Goal: Task Accomplishment & Management: Use online tool/utility

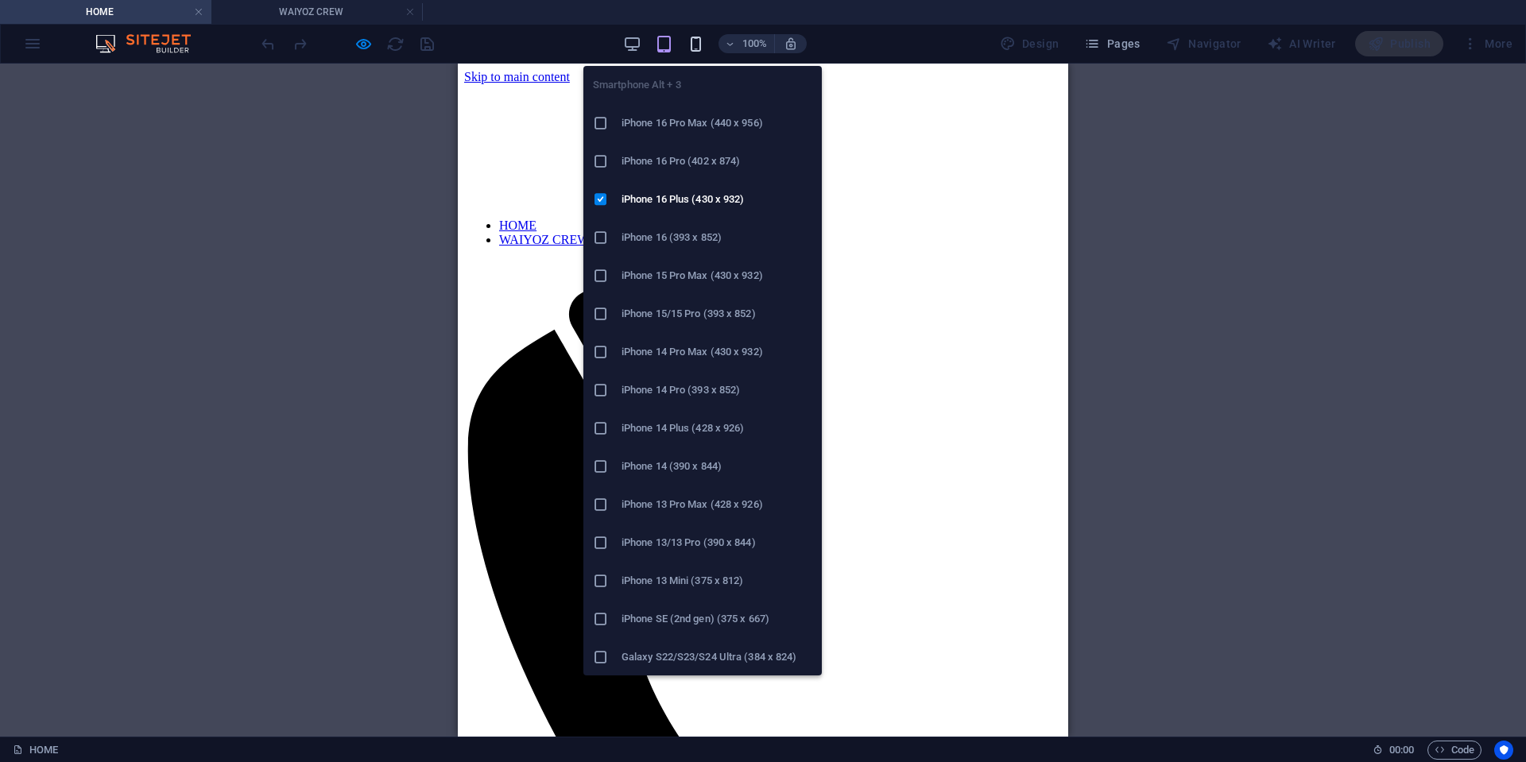
click at [701, 40] on icon "button" at bounding box center [696, 44] width 18 height 18
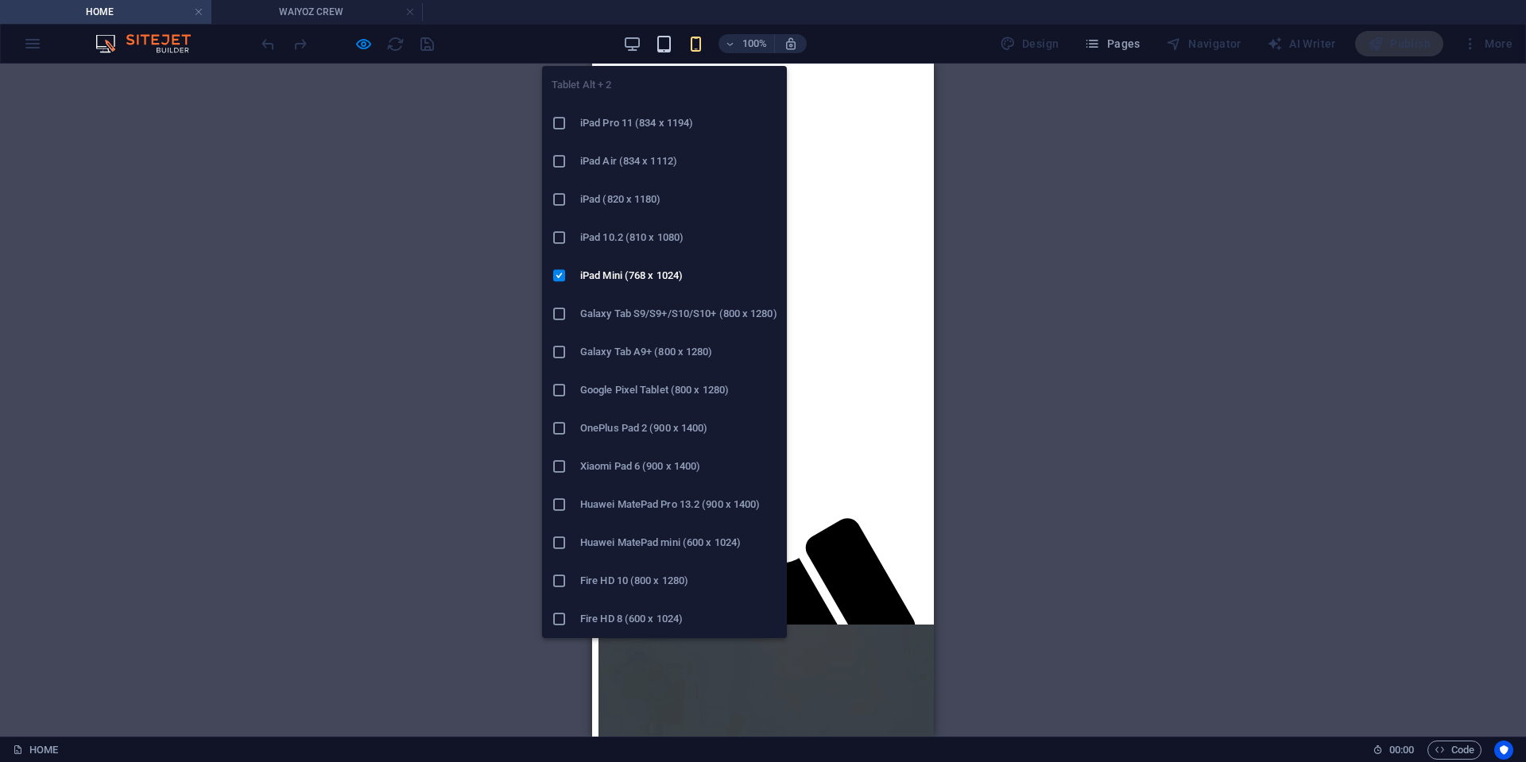
click at [673, 35] on icon "button" at bounding box center [664, 44] width 18 height 18
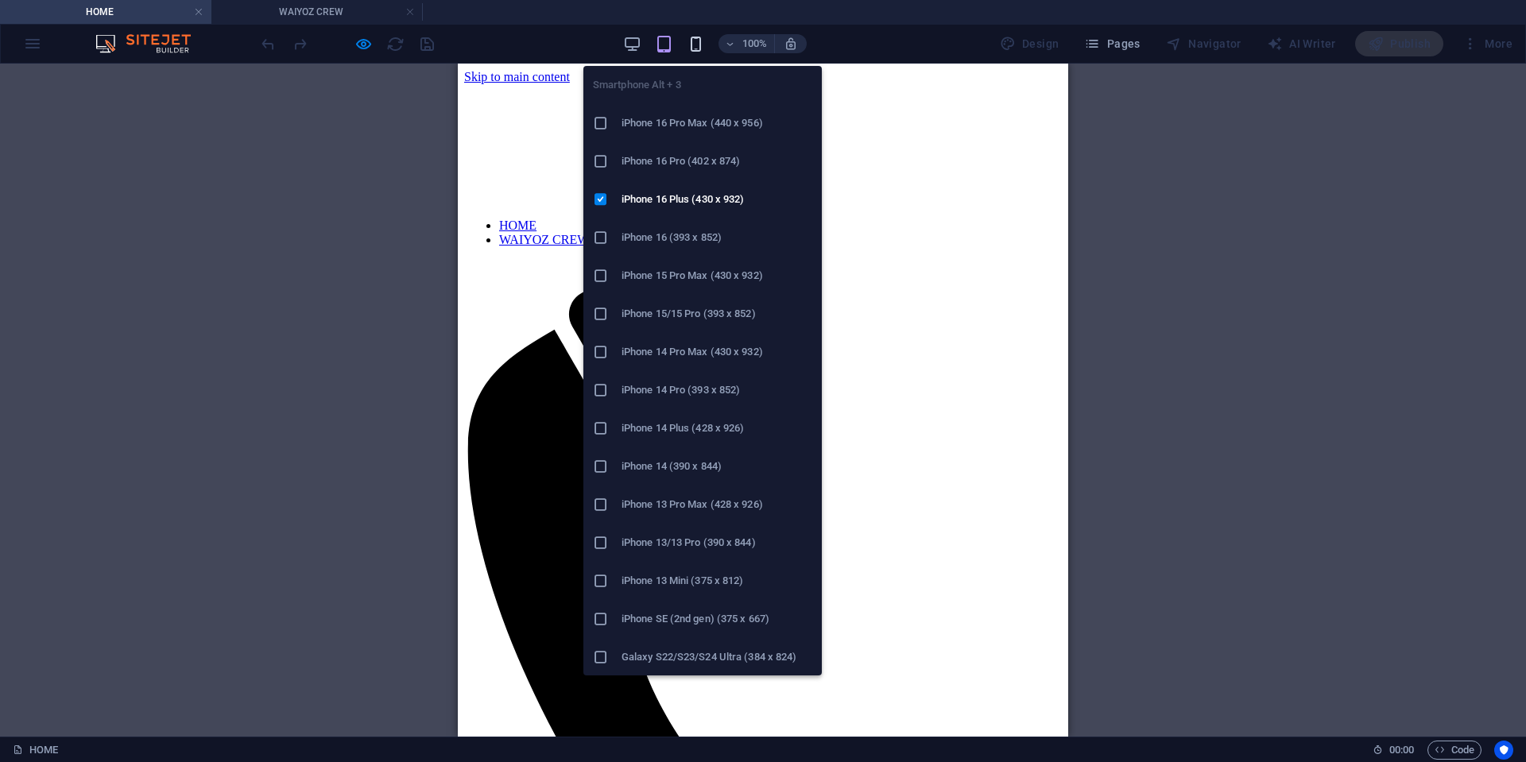
click at [704, 43] on icon "button" at bounding box center [696, 44] width 18 height 18
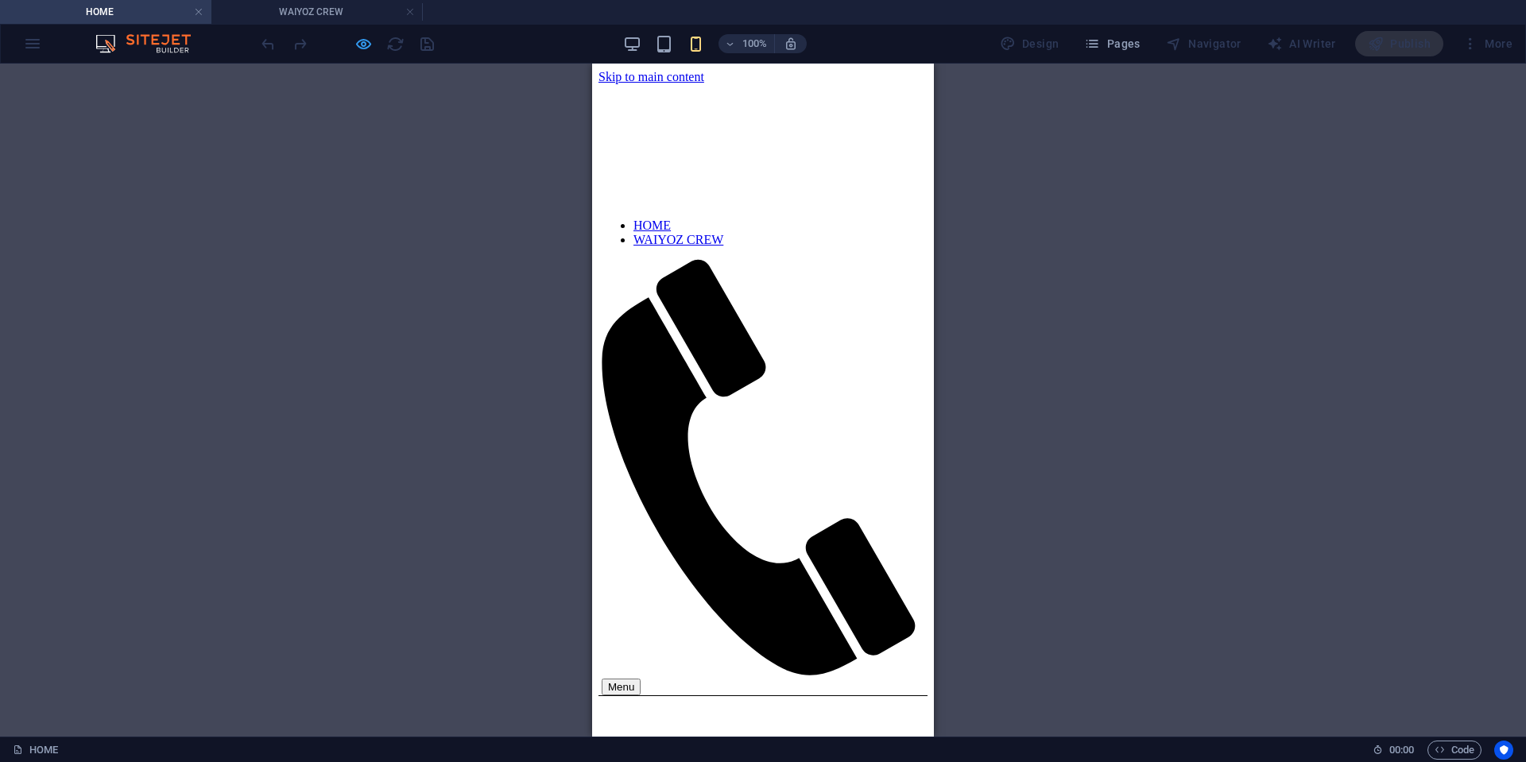
click at [357, 44] on icon "button" at bounding box center [364, 44] width 18 height 18
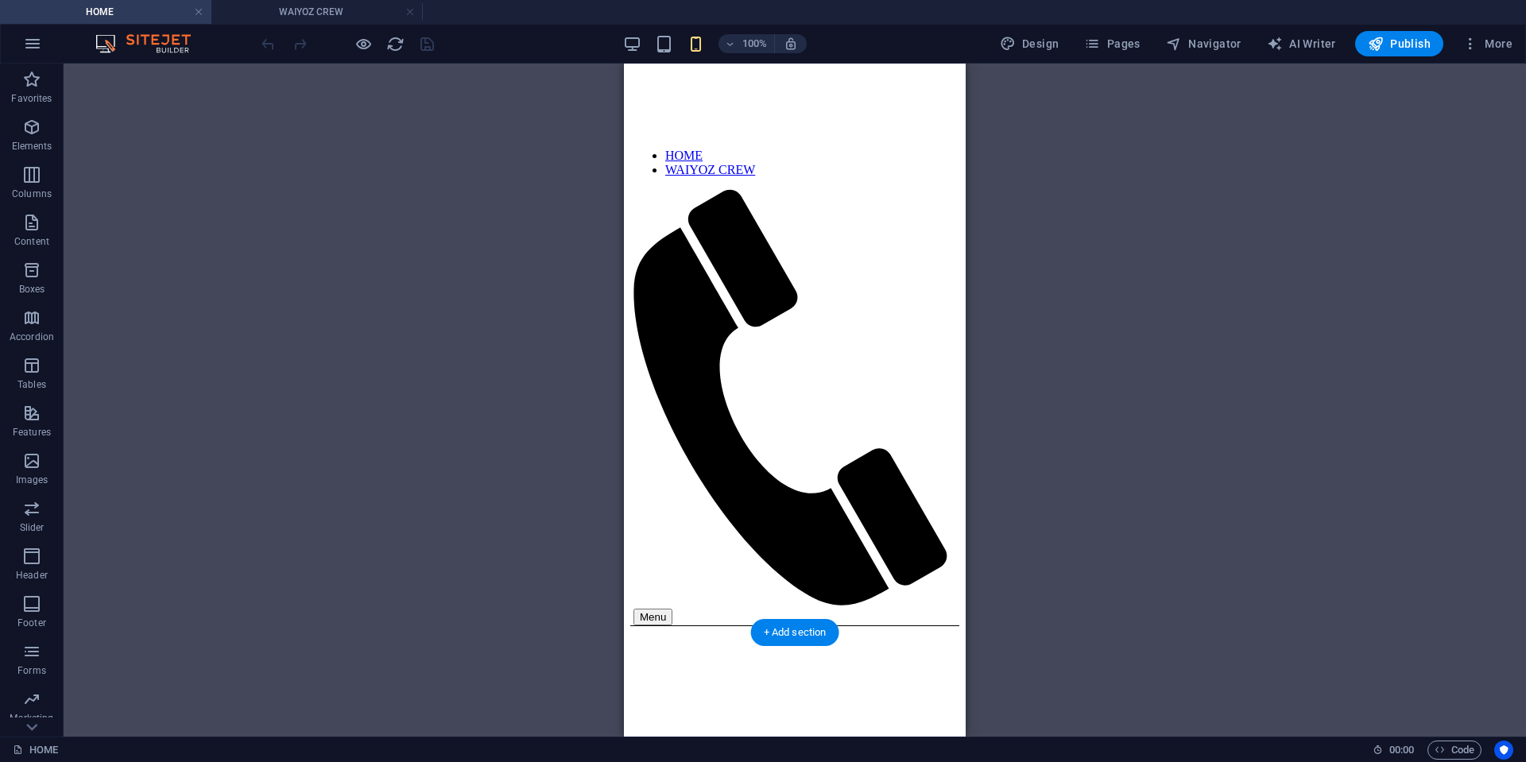
scroll to position [159, 0]
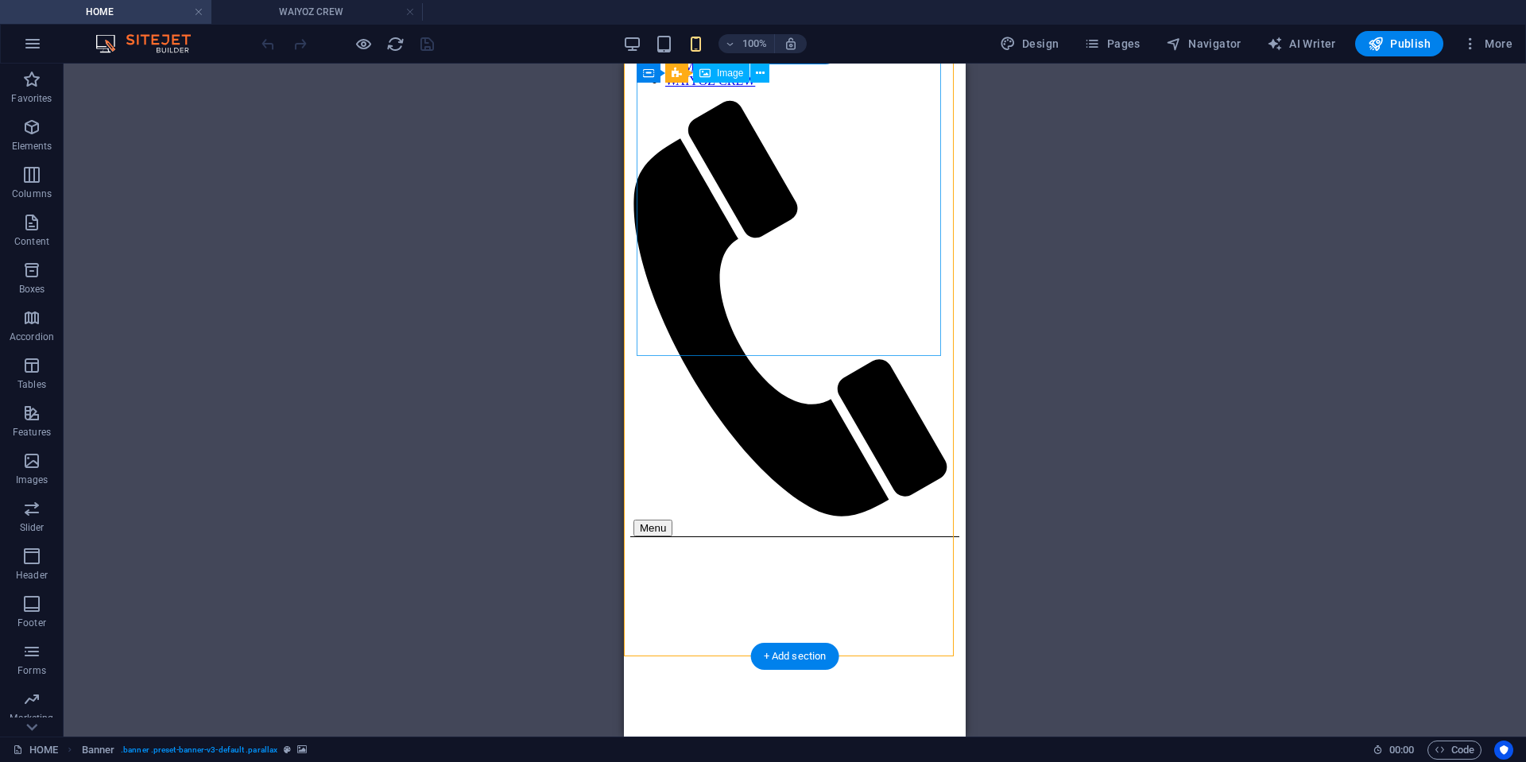
scroll to position [0, 0]
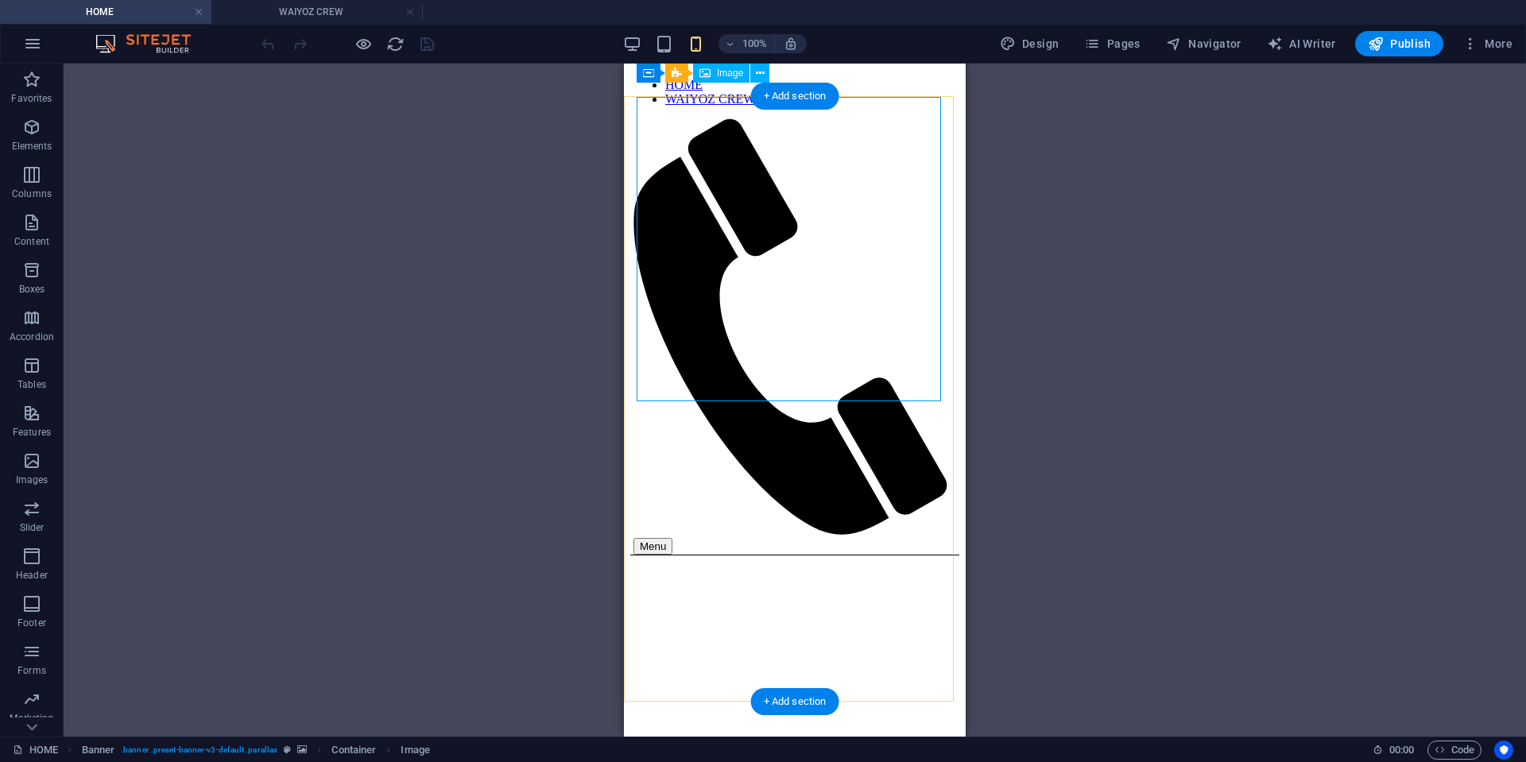
scroll to position [79, 0]
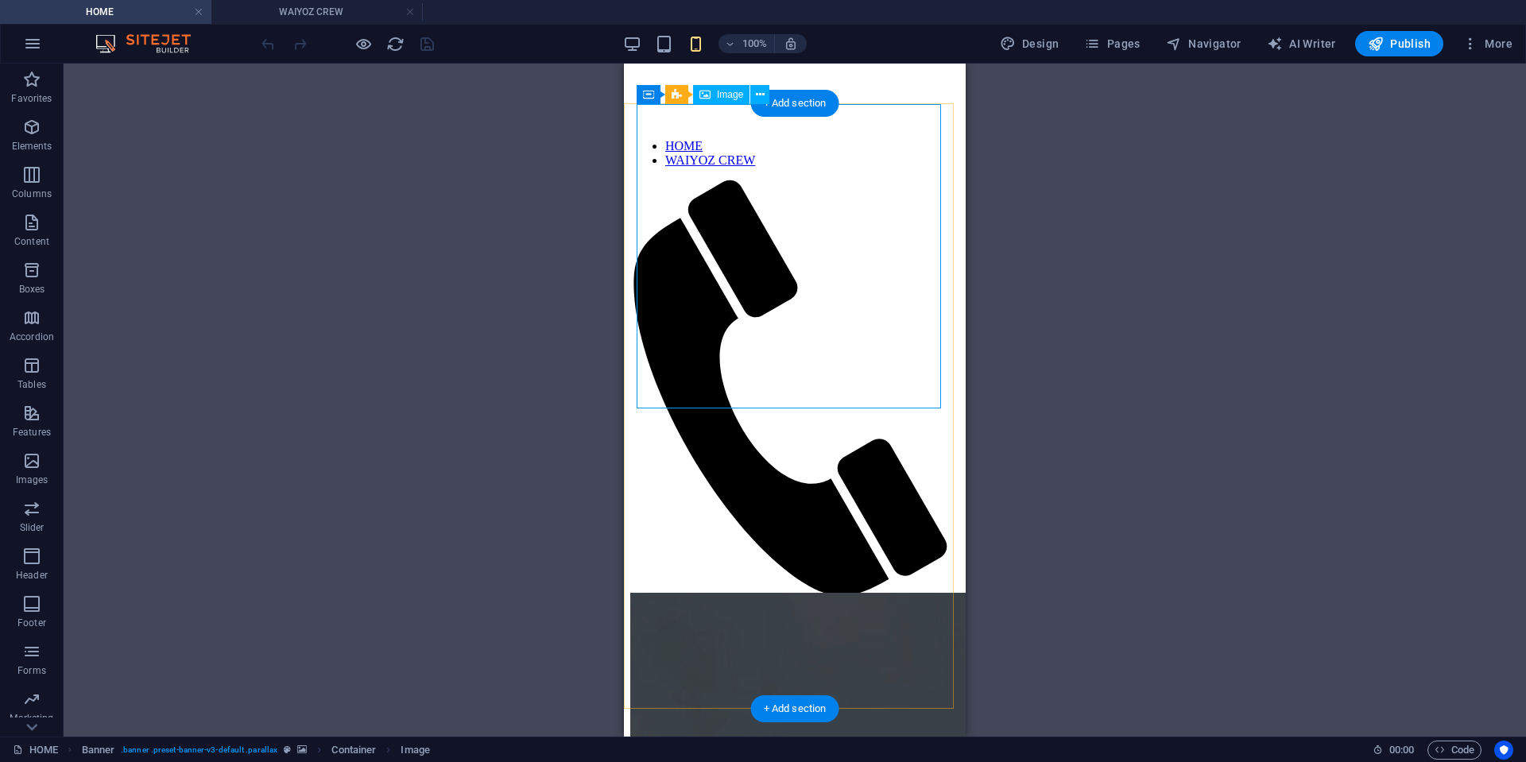
select select "vh"
select select "banner"
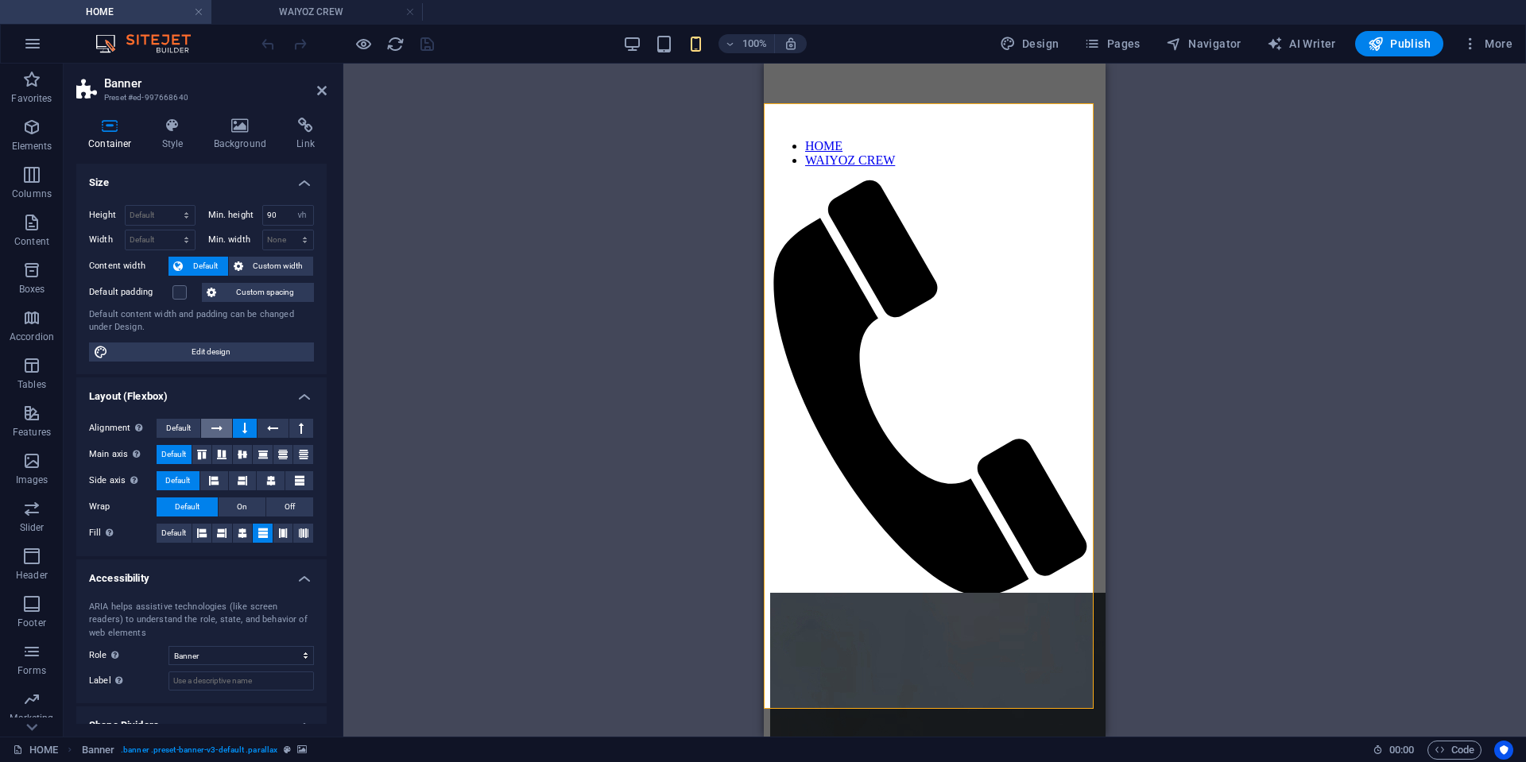
click at [223, 425] on button at bounding box center [216, 428] width 30 height 19
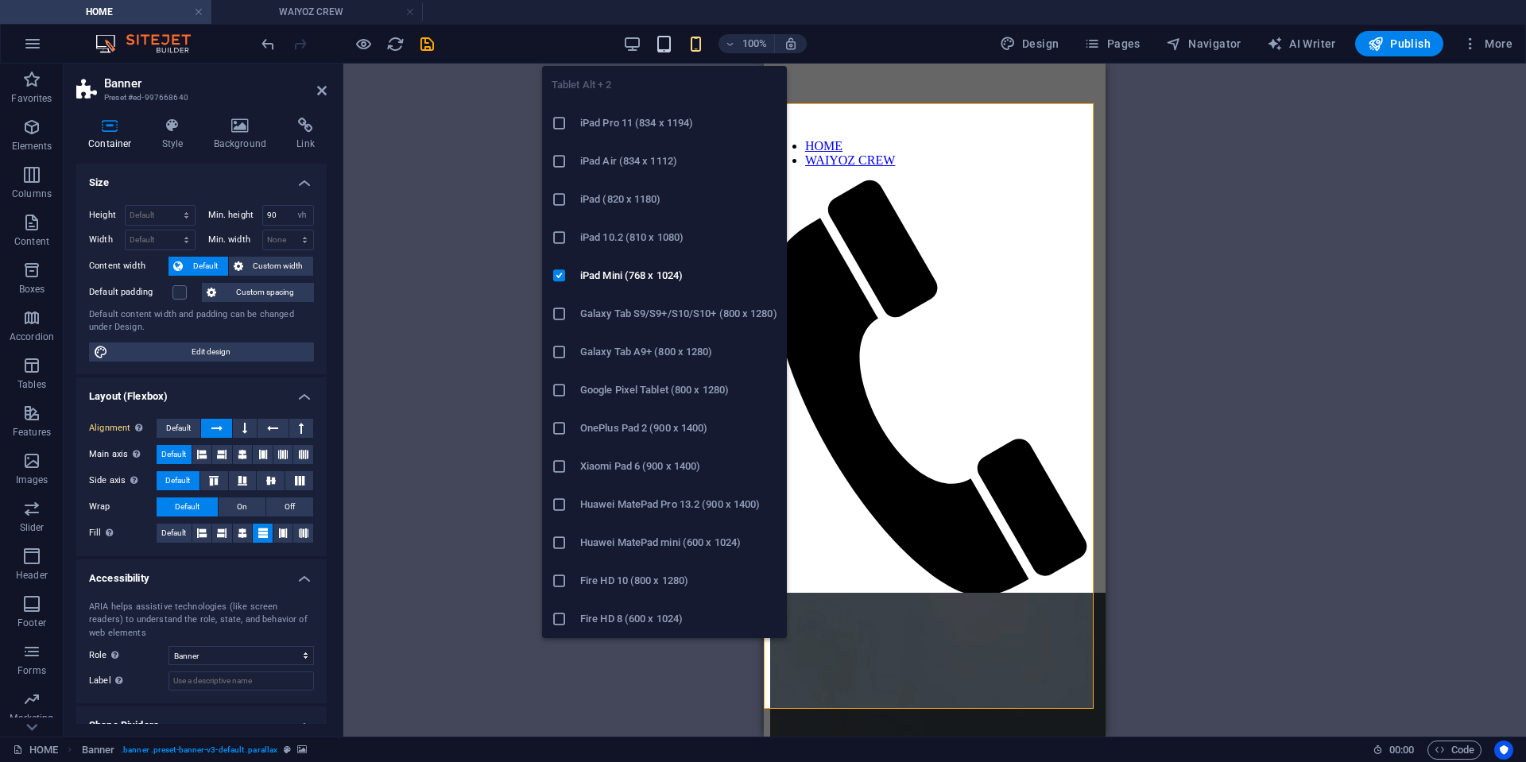
click at [667, 42] on icon "button" at bounding box center [664, 44] width 18 height 18
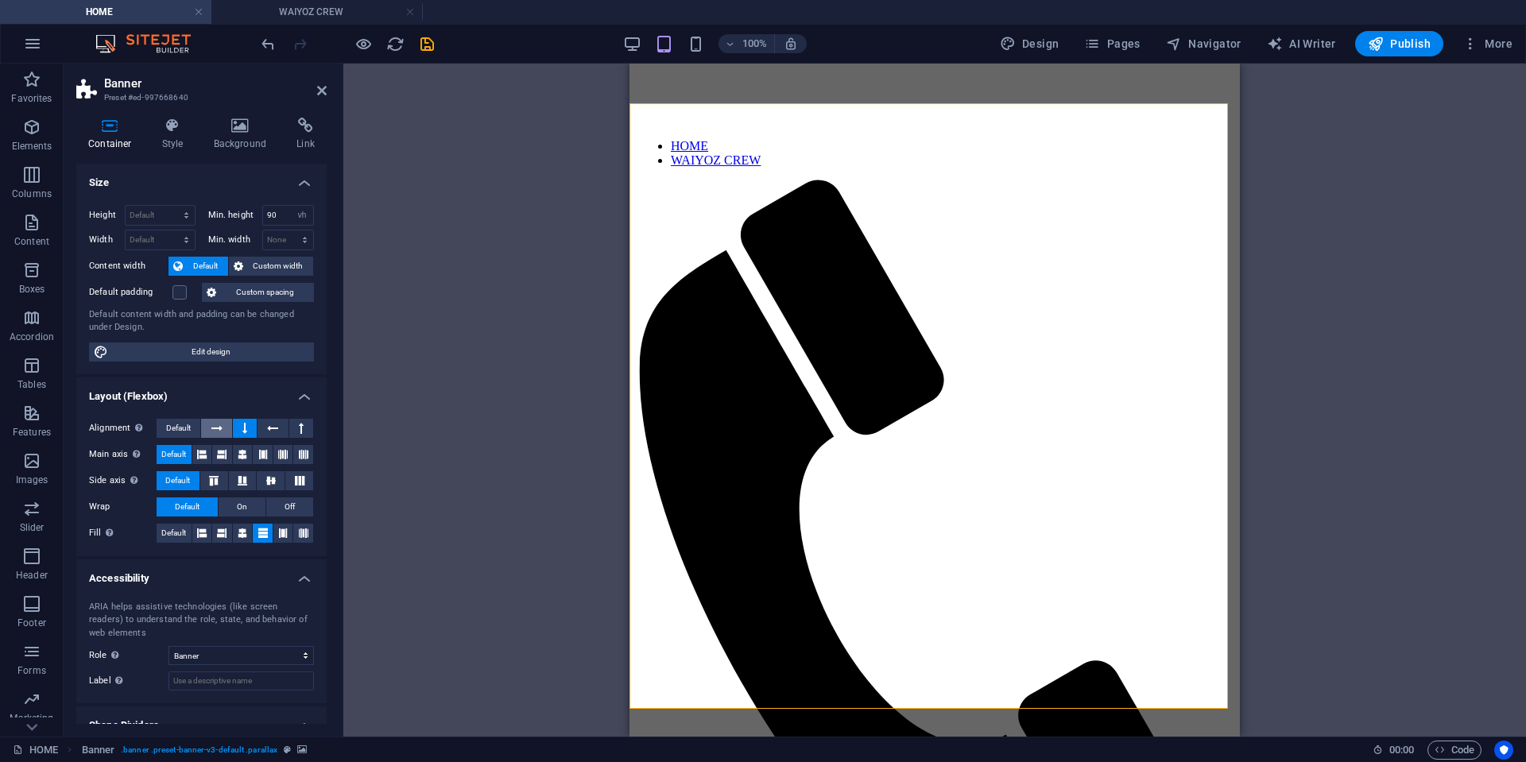
click at [219, 424] on icon at bounding box center [216, 428] width 11 height 19
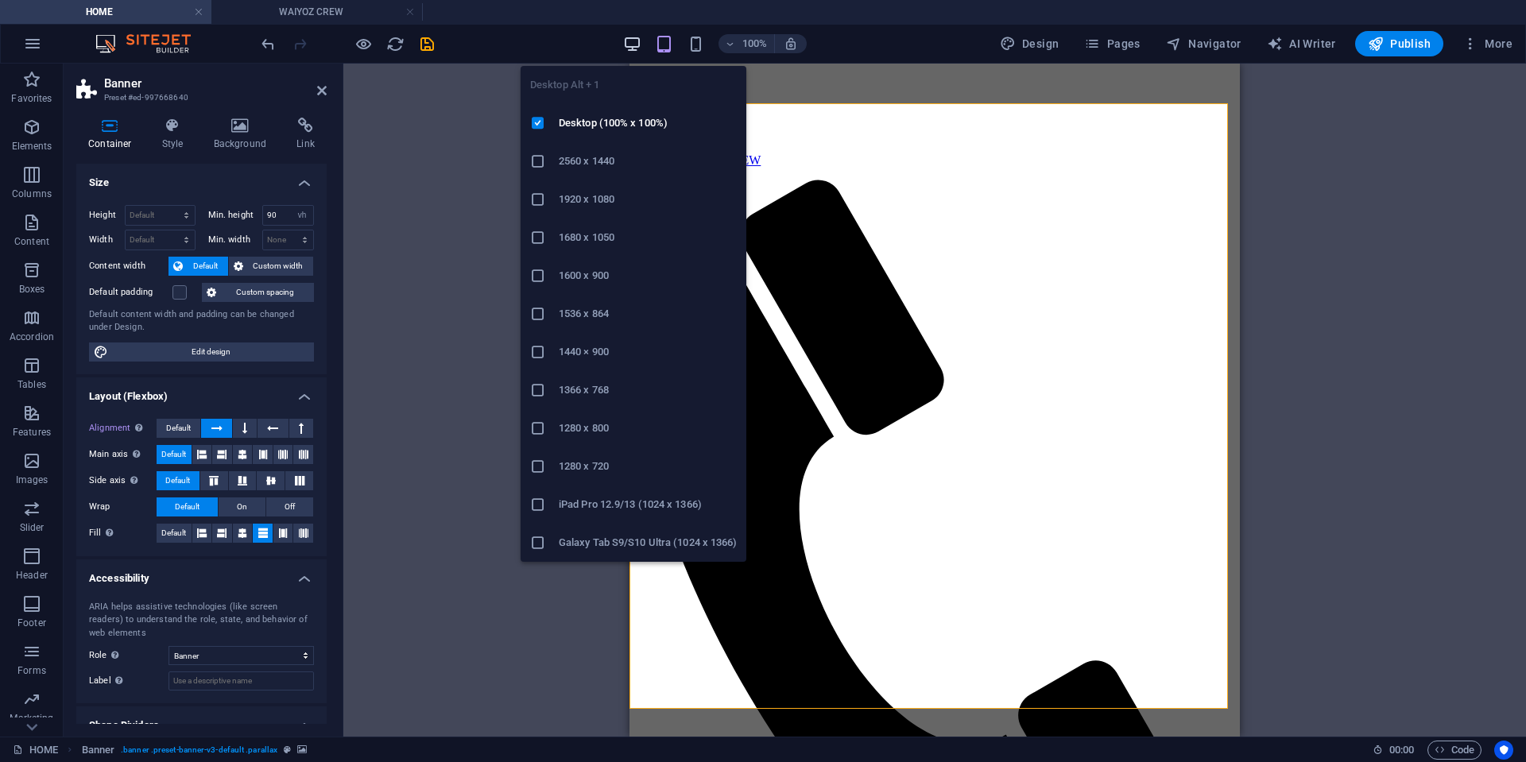
click at [627, 41] on icon "button" at bounding box center [632, 44] width 18 height 18
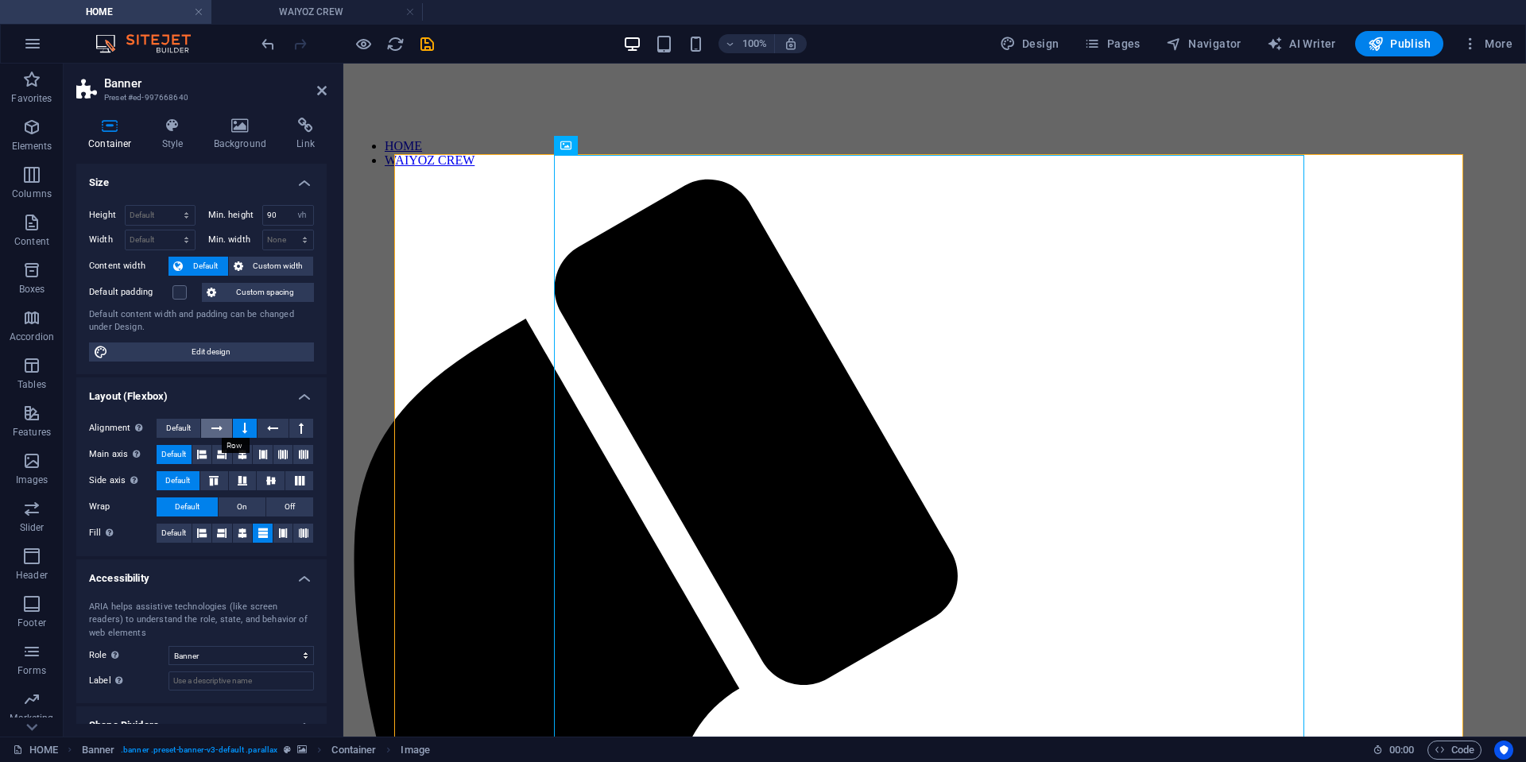
drag, startPoint x: 214, startPoint y: 423, endPoint x: 145, endPoint y: 335, distance: 111.5
click at [214, 423] on icon at bounding box center [216, 428] width 11 height 19
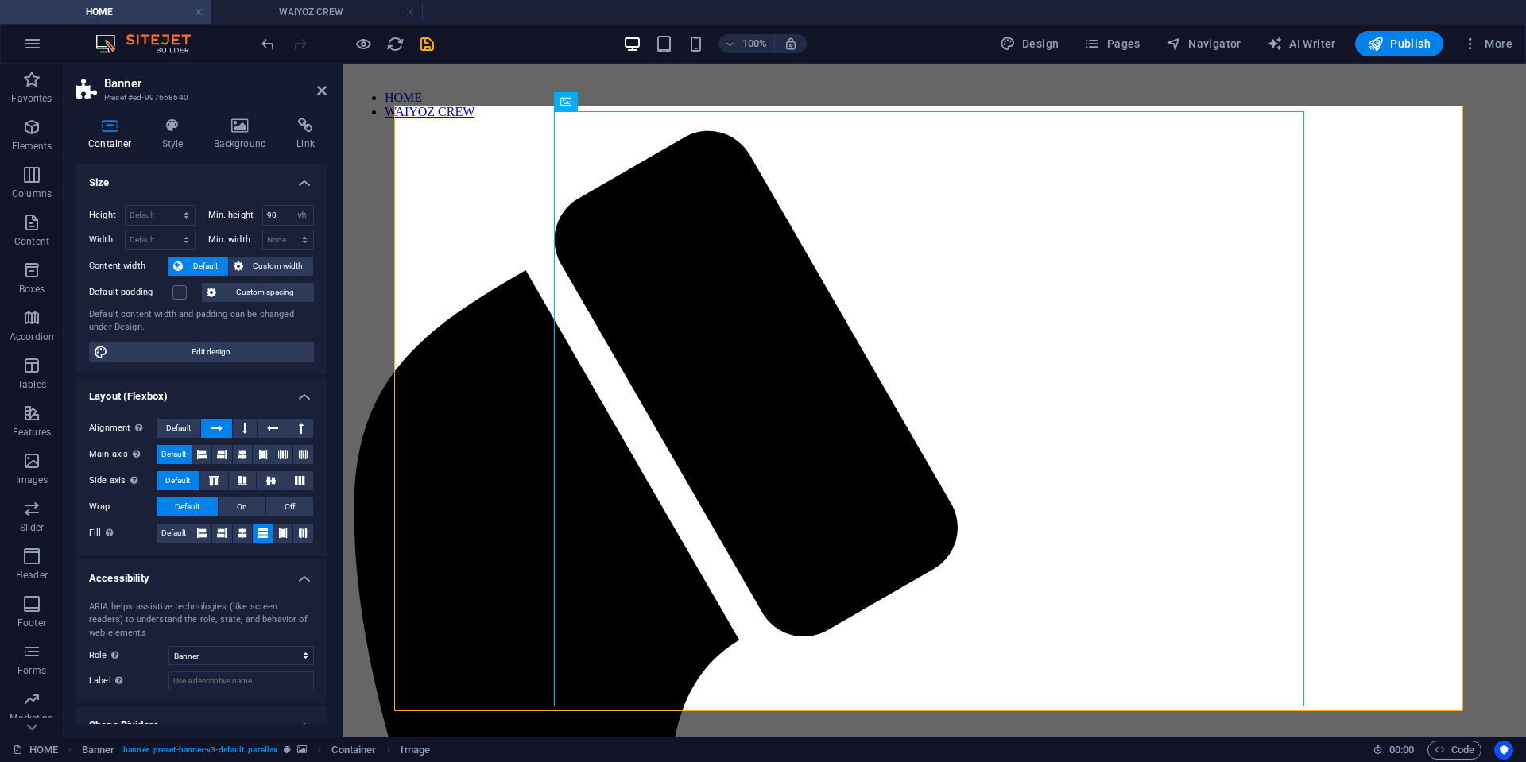
scroll to position [159, 0]
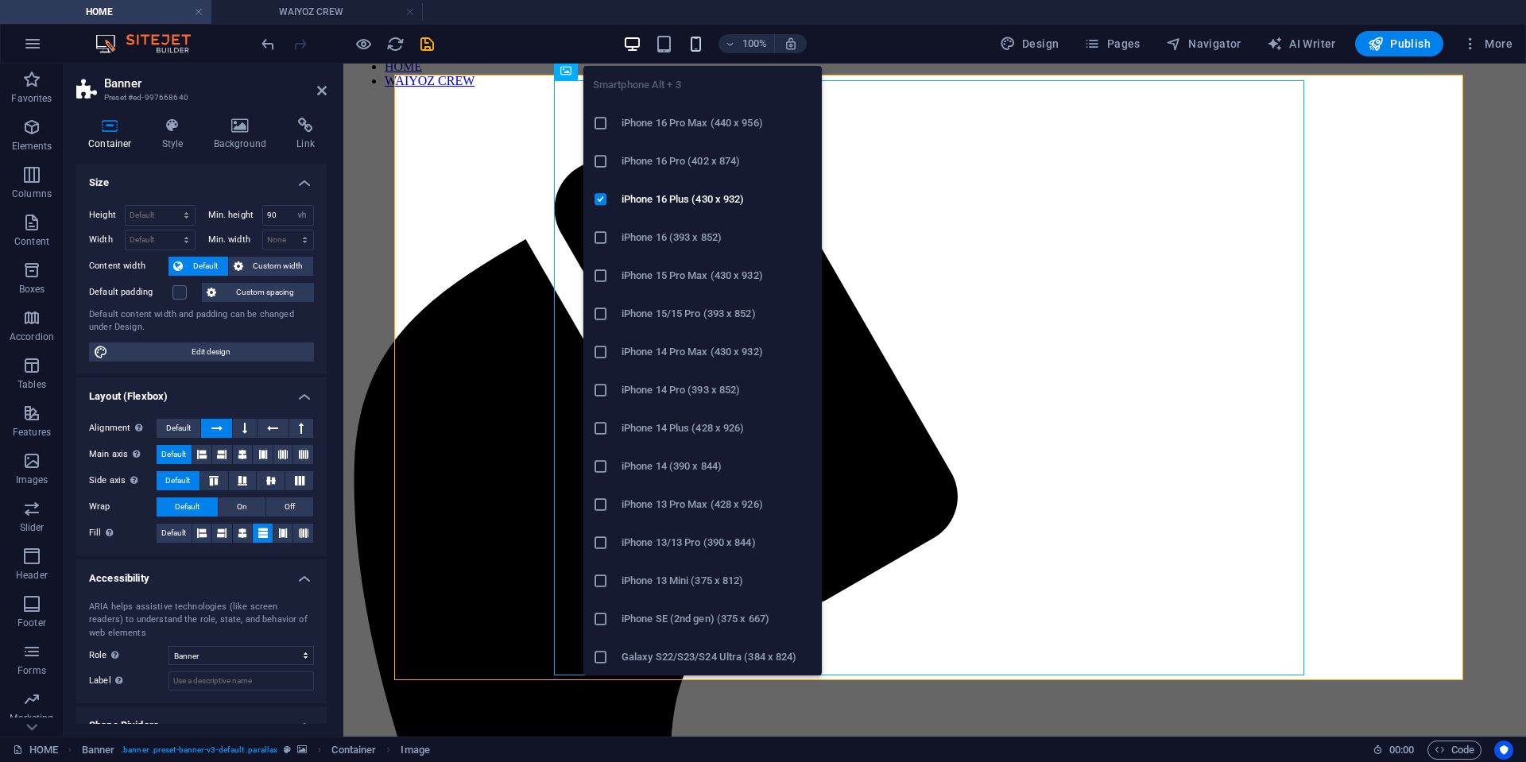
click at [701, 49] on icon "button" at bounding box center [696, 44] width 18 height 18
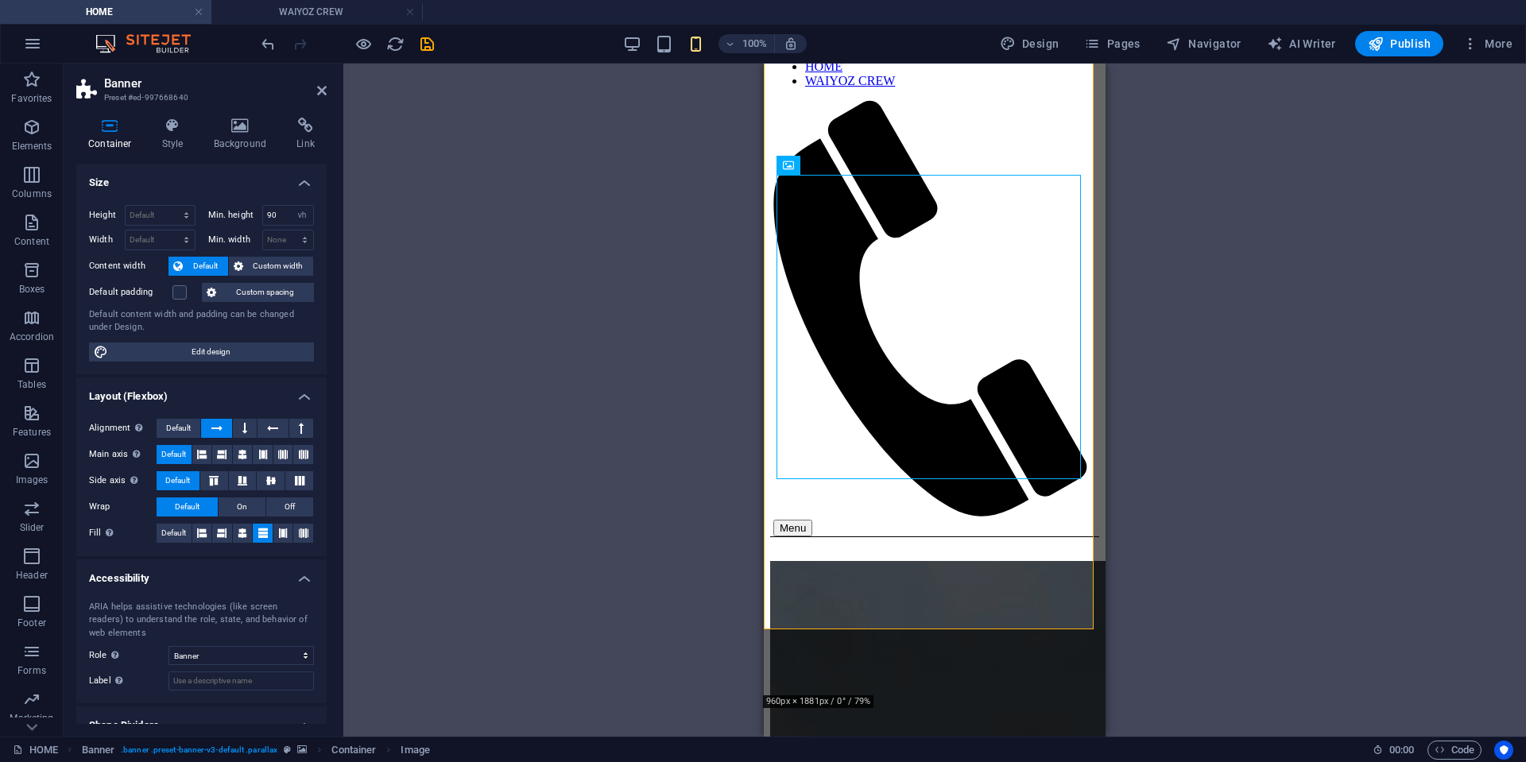
click at [160, 240] on select "Default px rem % em vh vw" at bounding box center [160, 240] width 69 height 19
select select "%"
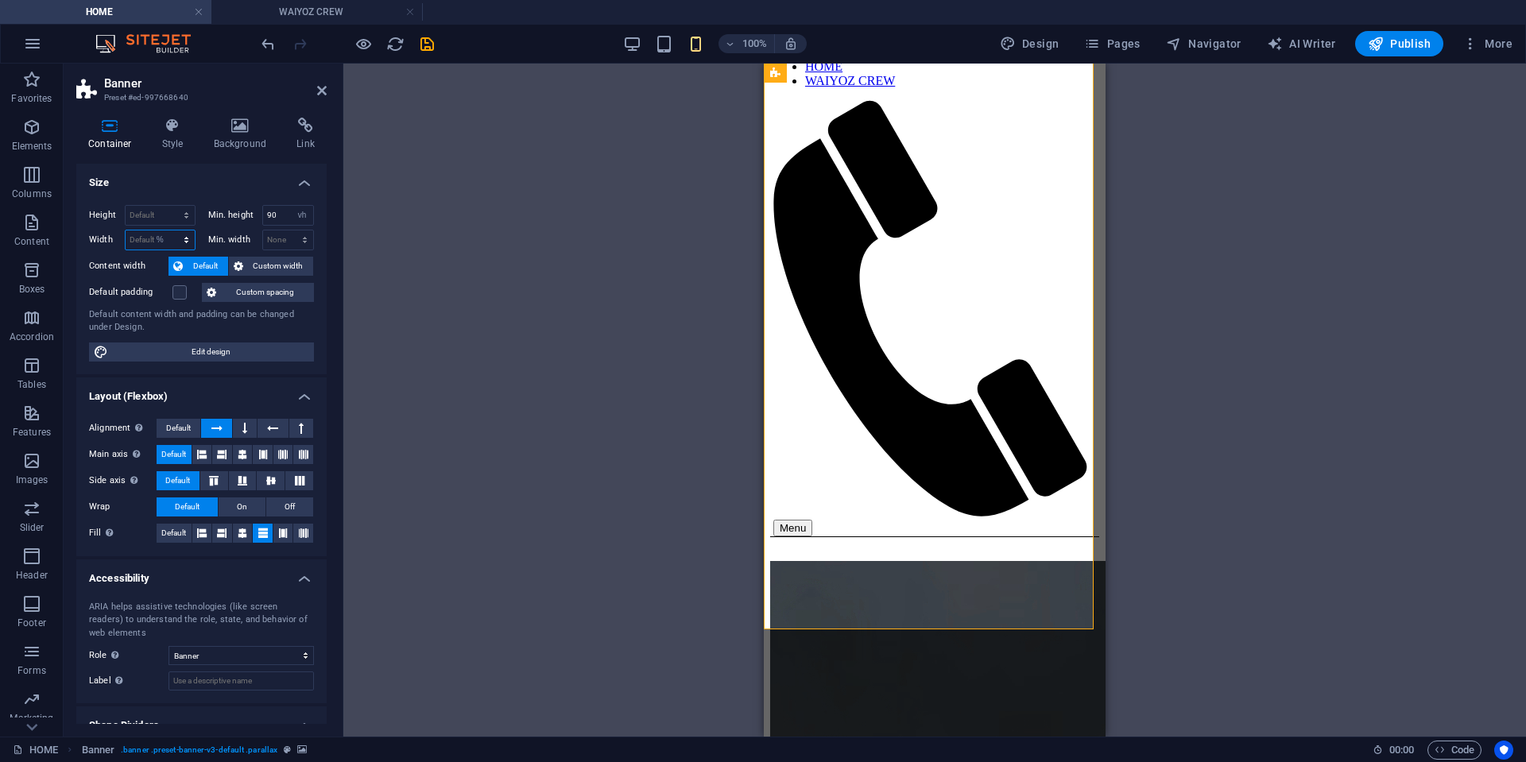
click at [170, 231] on select "Default px rem % em vh vw" at bounding box center [160, 240] width 69 height 19
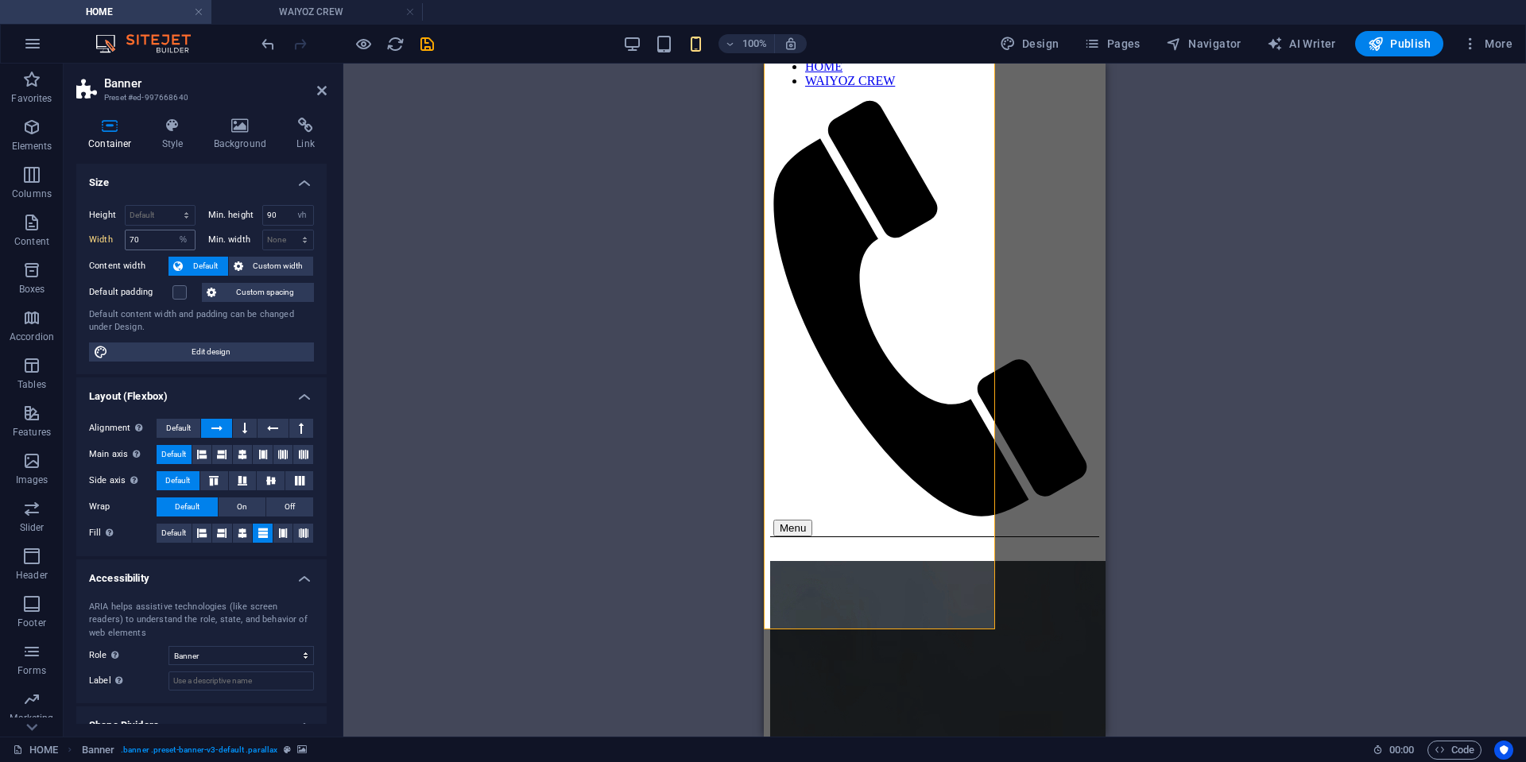
type input "100"
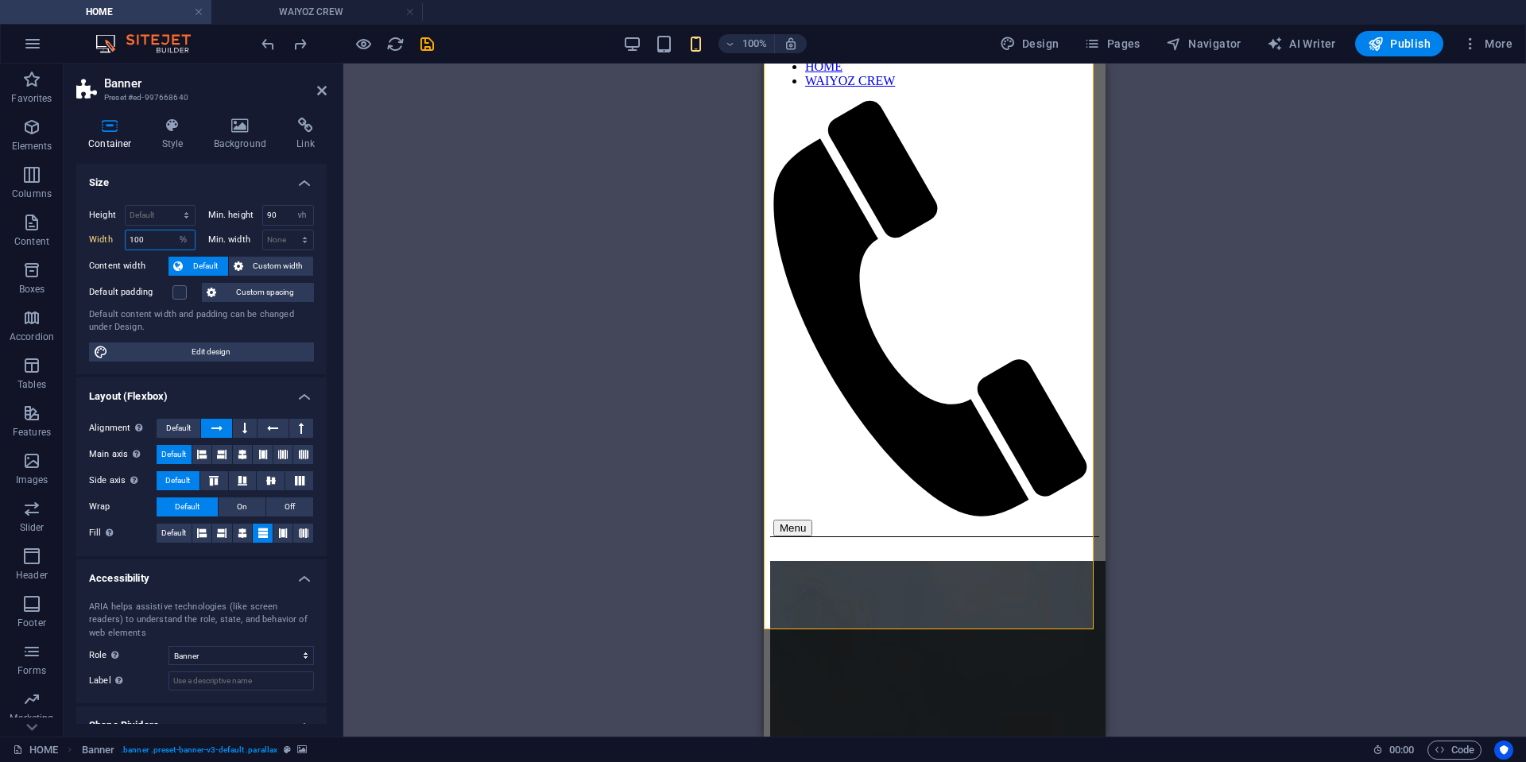
drag, startPoint x: 158, startPoint y: 240, endPoint x: 111, endPoint y: 231, distance: 47.7
click at [107, 235] on div "Width 100 Default px rem % em vh vw" at bounding box center [142, 240] width 107 height 21
click at [183, 235] on select "Default px rem % em vh vw" at bounding box center [184, 240] width 22 height 19
select select "default"
click at [173, 231] on select "Default px rem % em vh vw" at bounding box center [184, 240] width 22 height 19
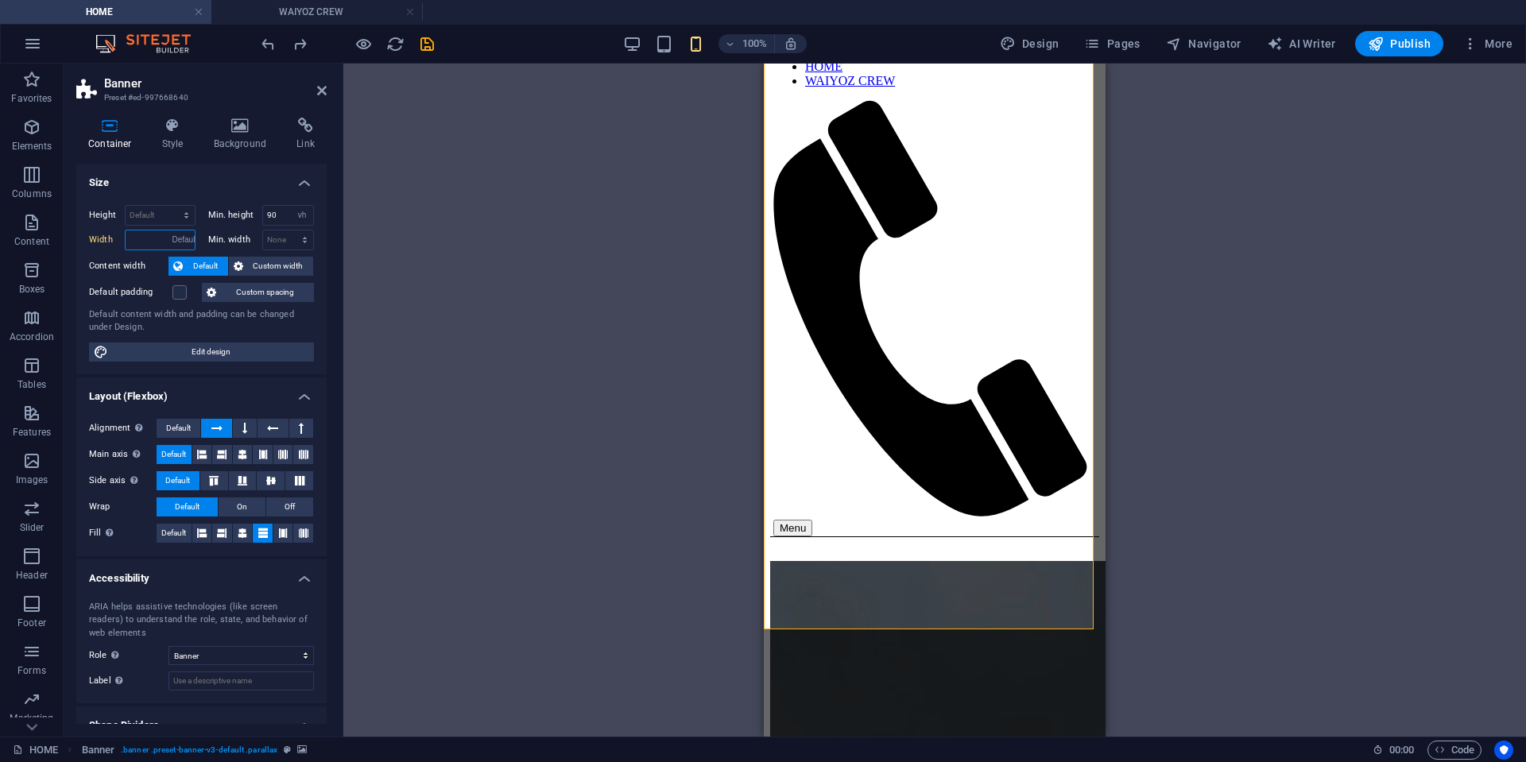
type input "100"
click at [175, 247] on select "Default px rem % em vh vw" at bounding box center [184, 240] width 22 height 19
select select "default"
click at [173, 231] on select "Default px rem % em vh vw" at bounding box center [184, 240] width 22 height 19
type input "100"
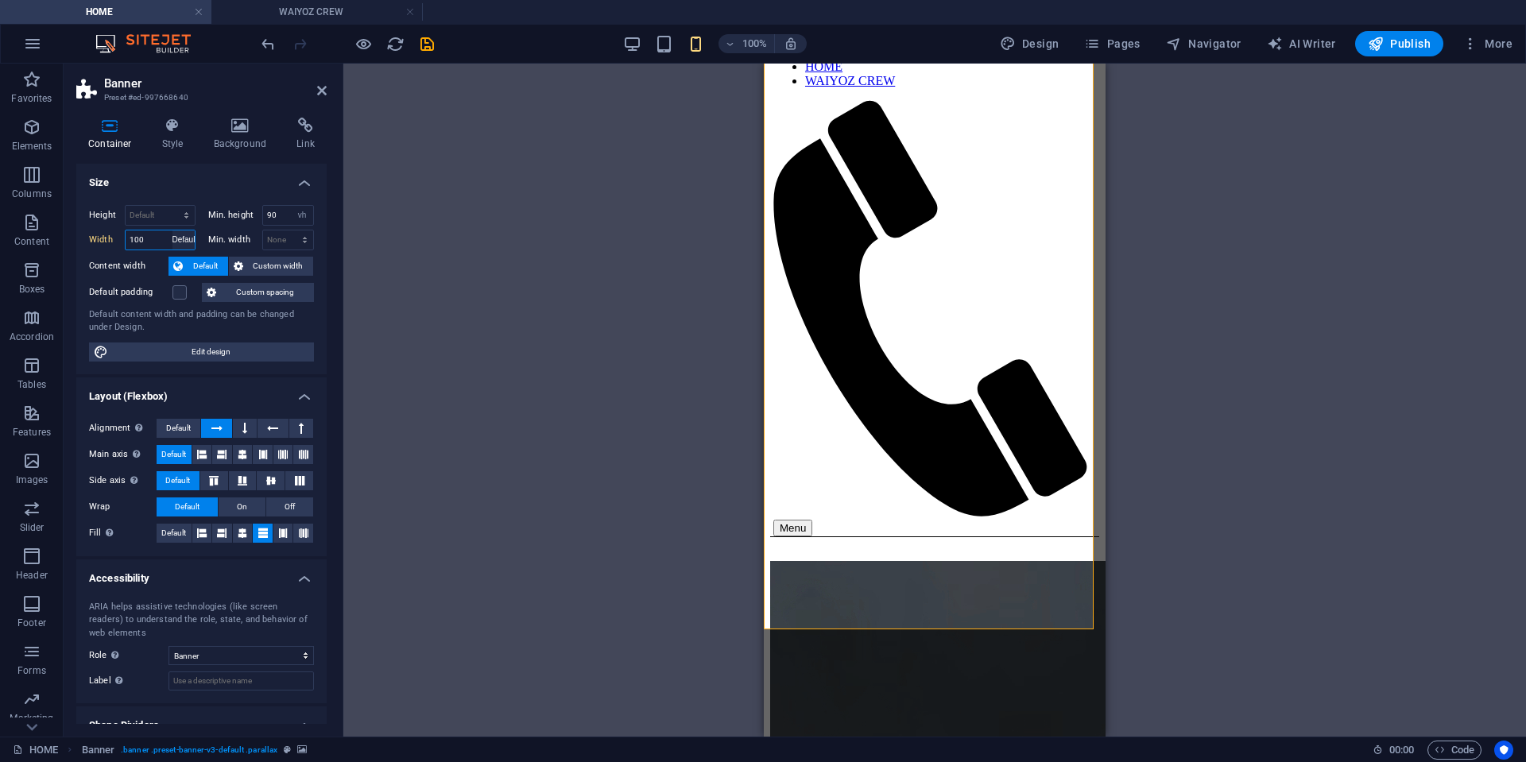
select select "%"
click at [193, 249] on div "100 Default px rem % em vh vw" at bounding box center [160, 240] width 71 height 21
click at [164, 248] on input "100" at bounding box center [160, 240] width 69 height 19
click at [204, 249] on div "Min. width None px rem % vh vw" at bounding box center [258, 240] width 113 height 21
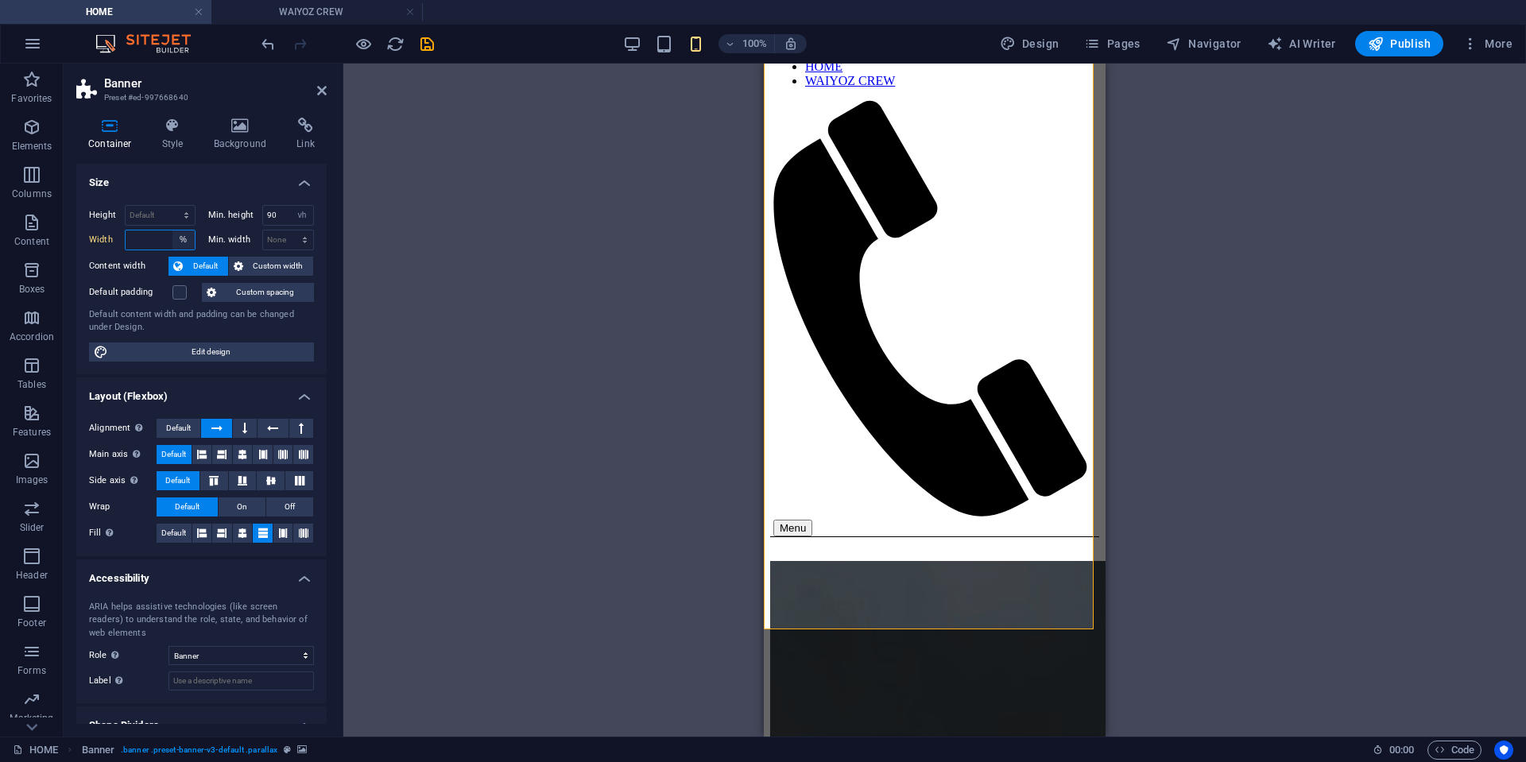
click at [184, 240] on select "Default px rem % em vh vw" at bounding box center [184, 240] width 22 height 19
select select "default"
click at [173, 231] on select "Default px rem % em vh vw" at bounding box center [184, 240] width 22 height 19
type input "100"
select select "%"
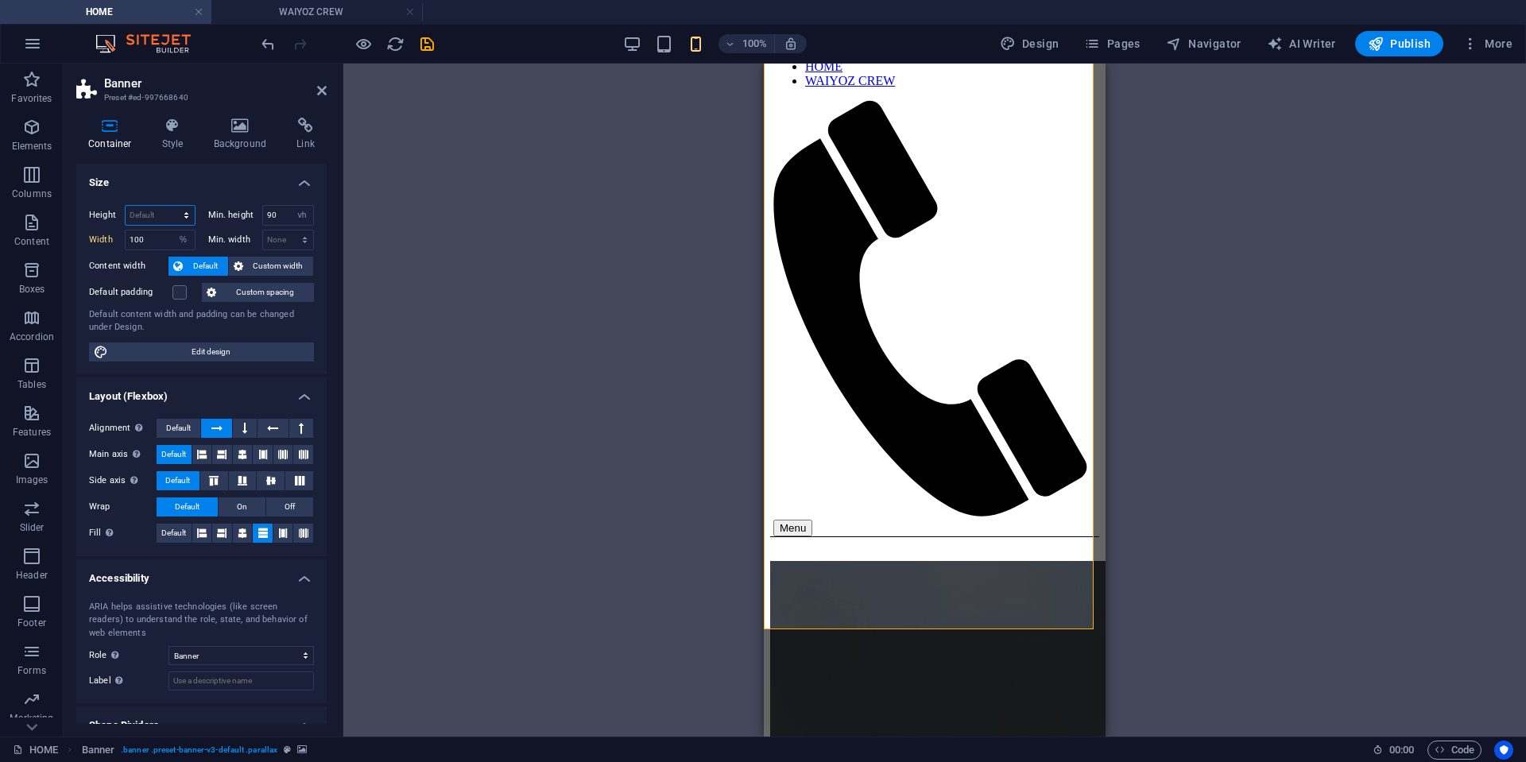
click at [177, 216] on select "Default px rem % vh vw" at bounding box center [160, 215] width 69 height 19
select select "px"
click at [170, 206] on select "Default px rem % vh vw" at bounding box center [160, 215] width 69 height 19
type input "762"
click at [187, 218] on select "Default px rem % vh vw" at bounding box center [184, 215] width 22 height 19
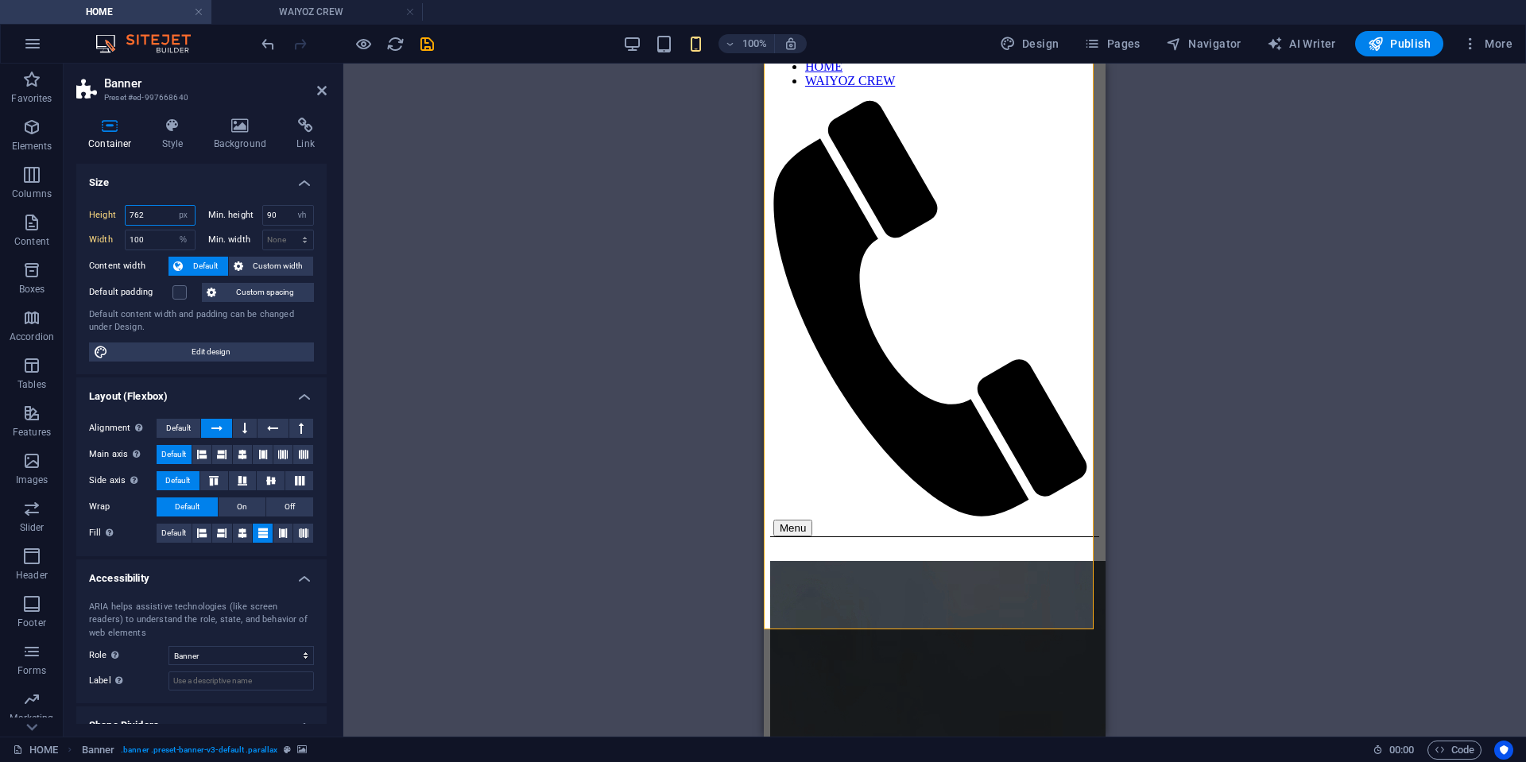
select select "%"
click at [173, 206] on select "Default px rem % vh vw" at bounding box center [184, 215] width 22 height 19
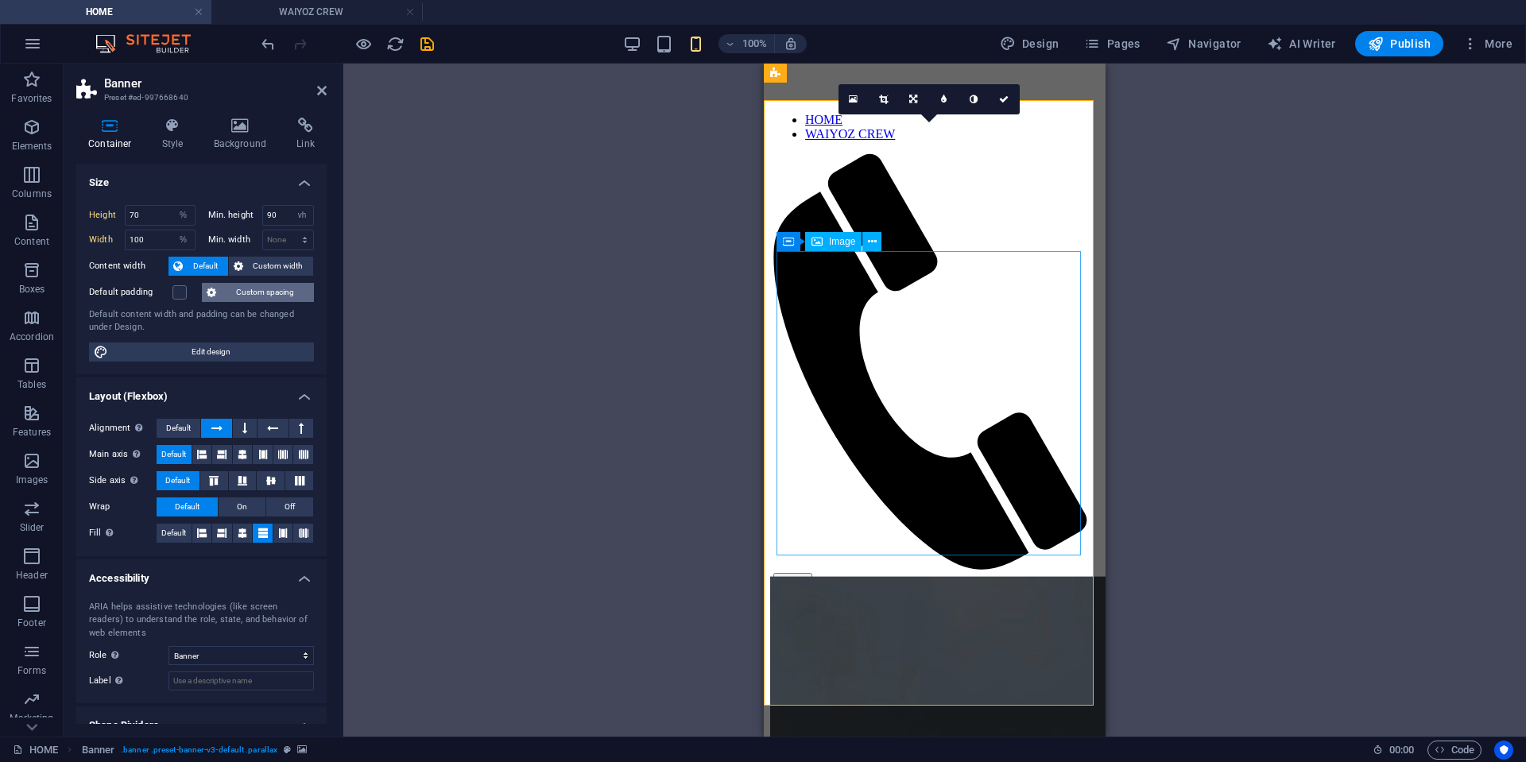
scroll to position [79, 0]
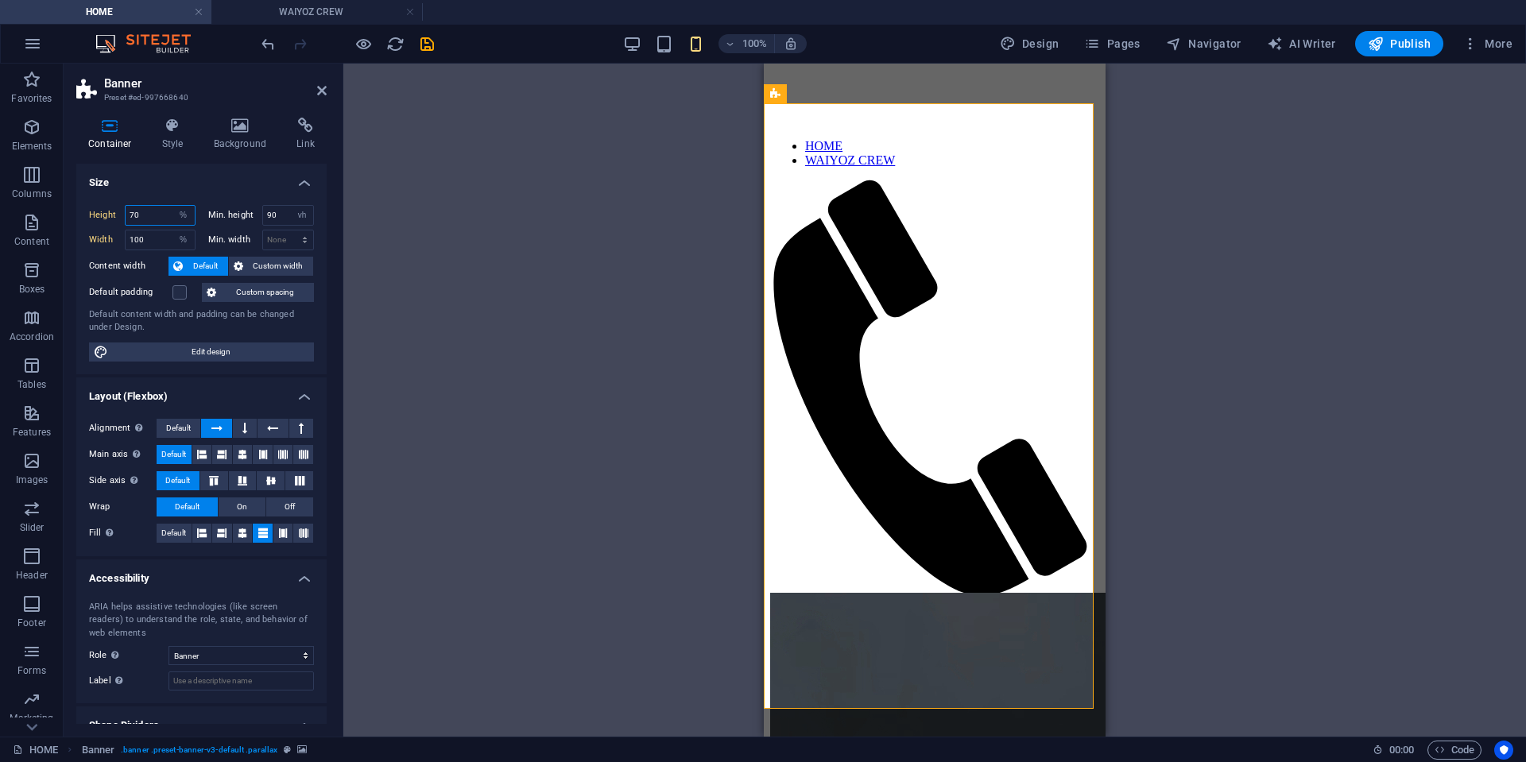
drag, startPoint x: 91, startPoint y: 211, endPoint x: 74, endPoint y: 210, distance: 17.5
click at [74, 210] on div "Container Style Background Link Size Height 70 Default px rem % vh vw Min. heig…" at bounding box center [202, 421] width 276 height 632
type input "60"
drag, startPoint x: 286, startPoint y: 220, endPoint x: 160, endPoint y: 215, distance: 126.5
click at [181, 217] on div "Height 60 Default px rem % vh vw Min. height 90 None px rem % vh vw" at bounding box center [201, 217] width 225 height 25
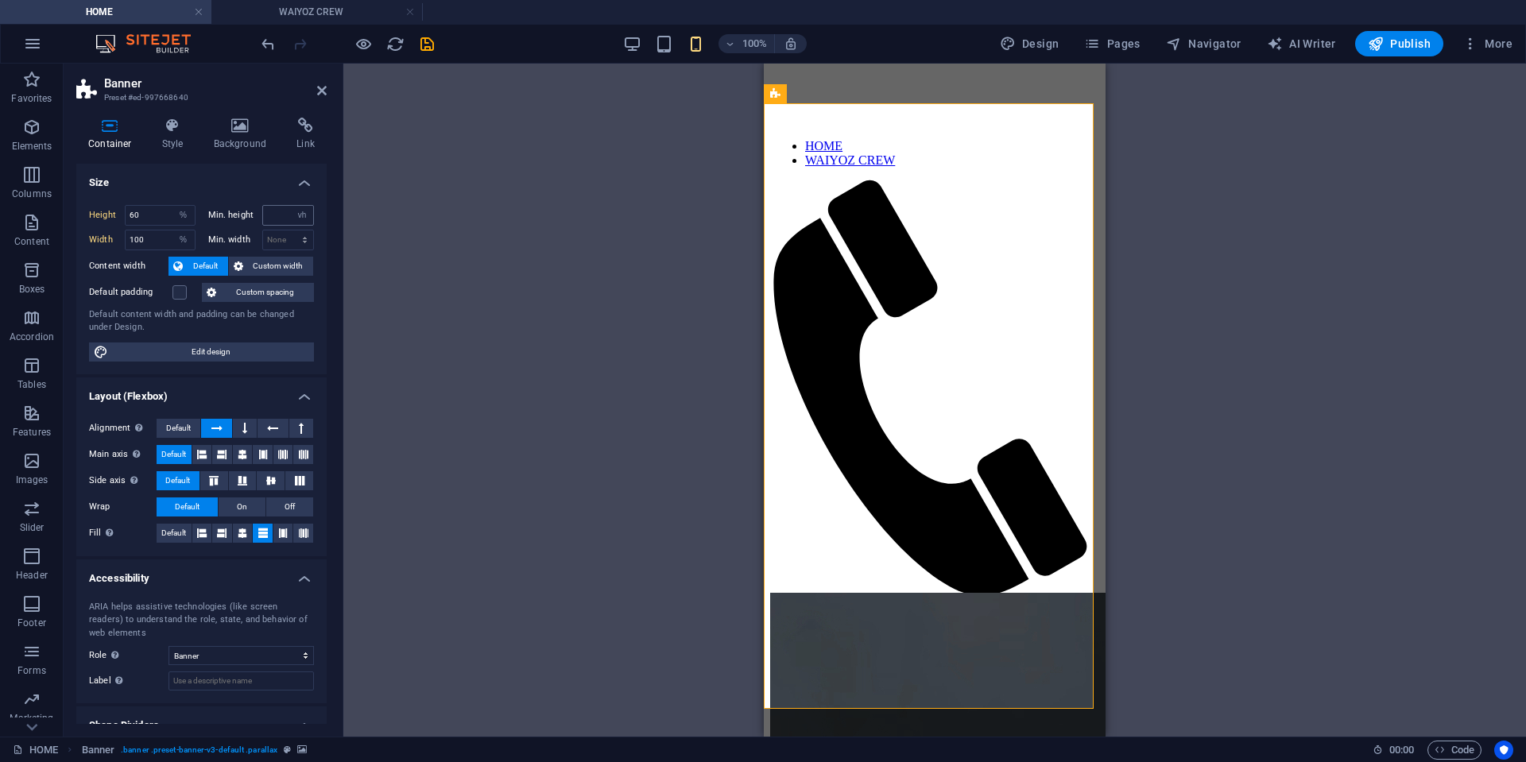
type input "0"
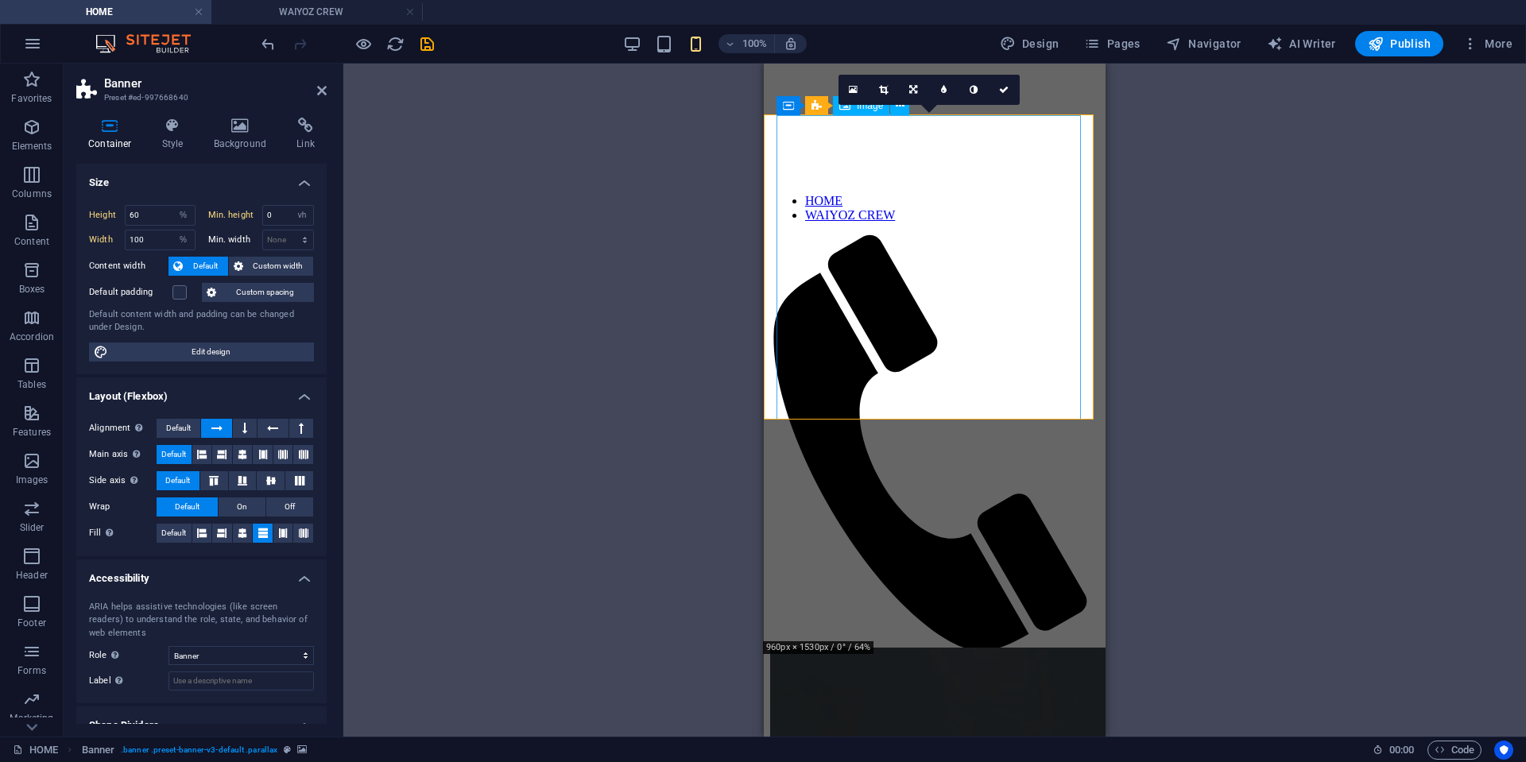
scroll to position [0, 0]
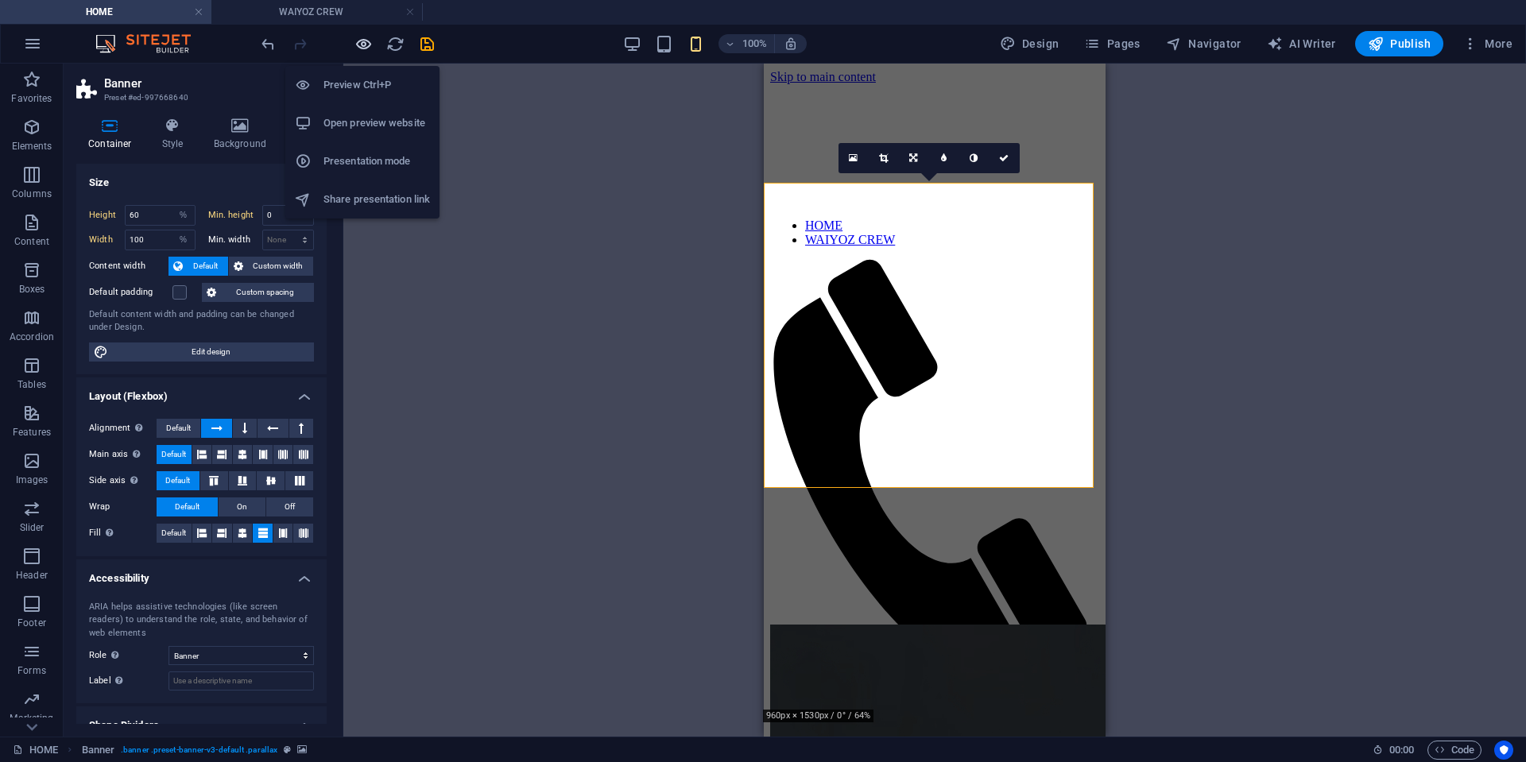
click at [359, 45] on icon "button" at bounding box center [364, 44] width 18 height 18
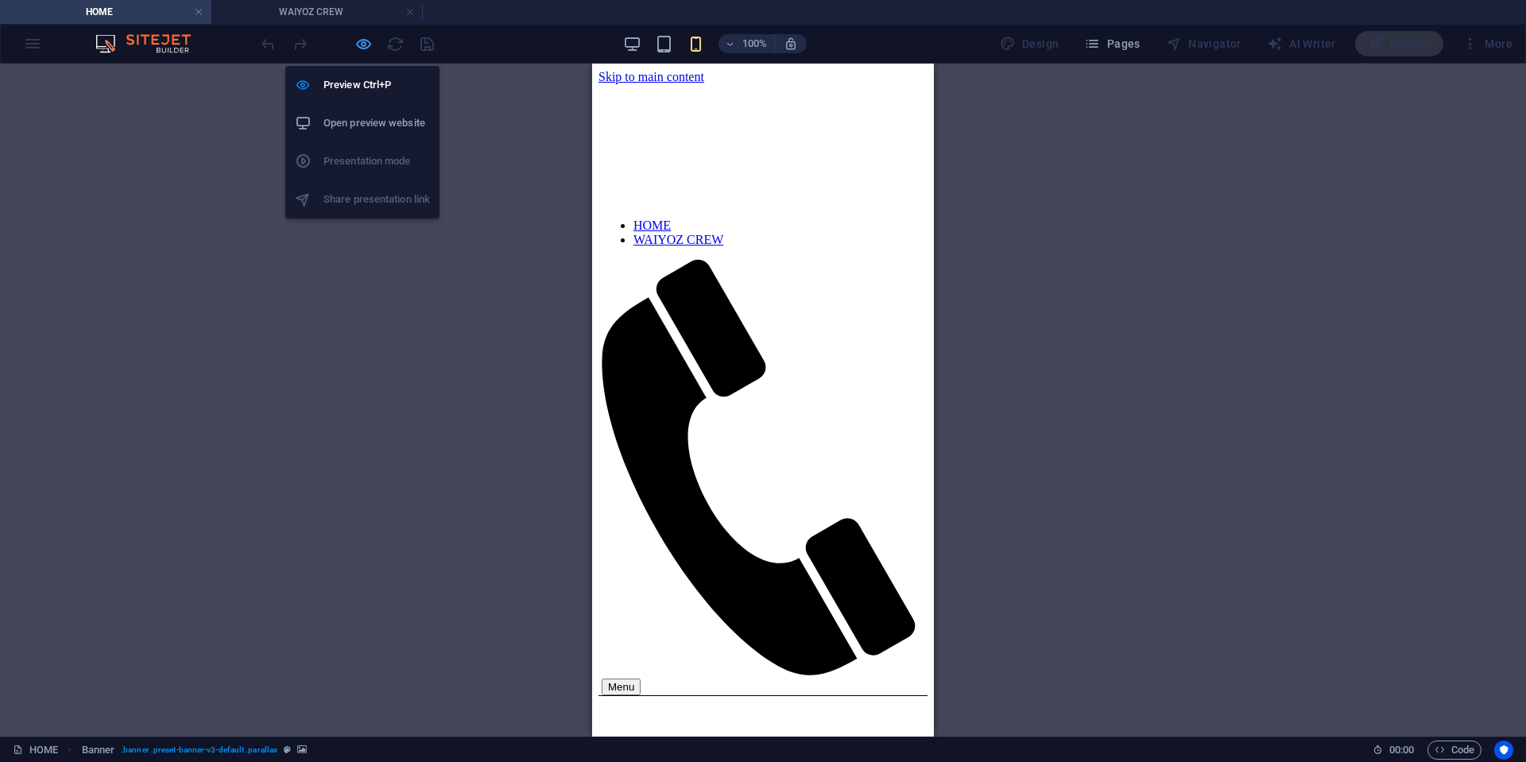
click at [355, 45] on icon "button" at bounding box center [364, 44] width 18 height 18
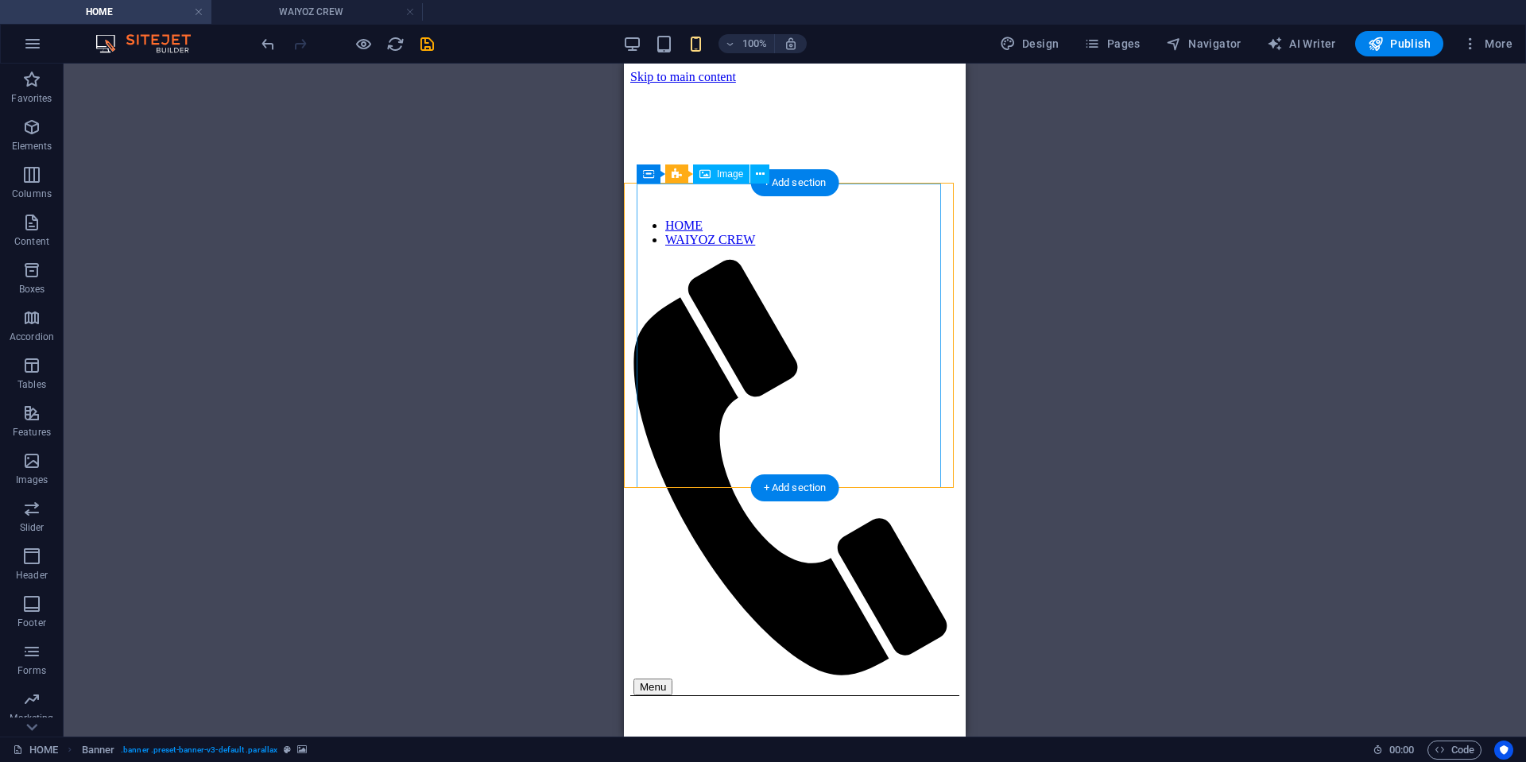
select select "%"
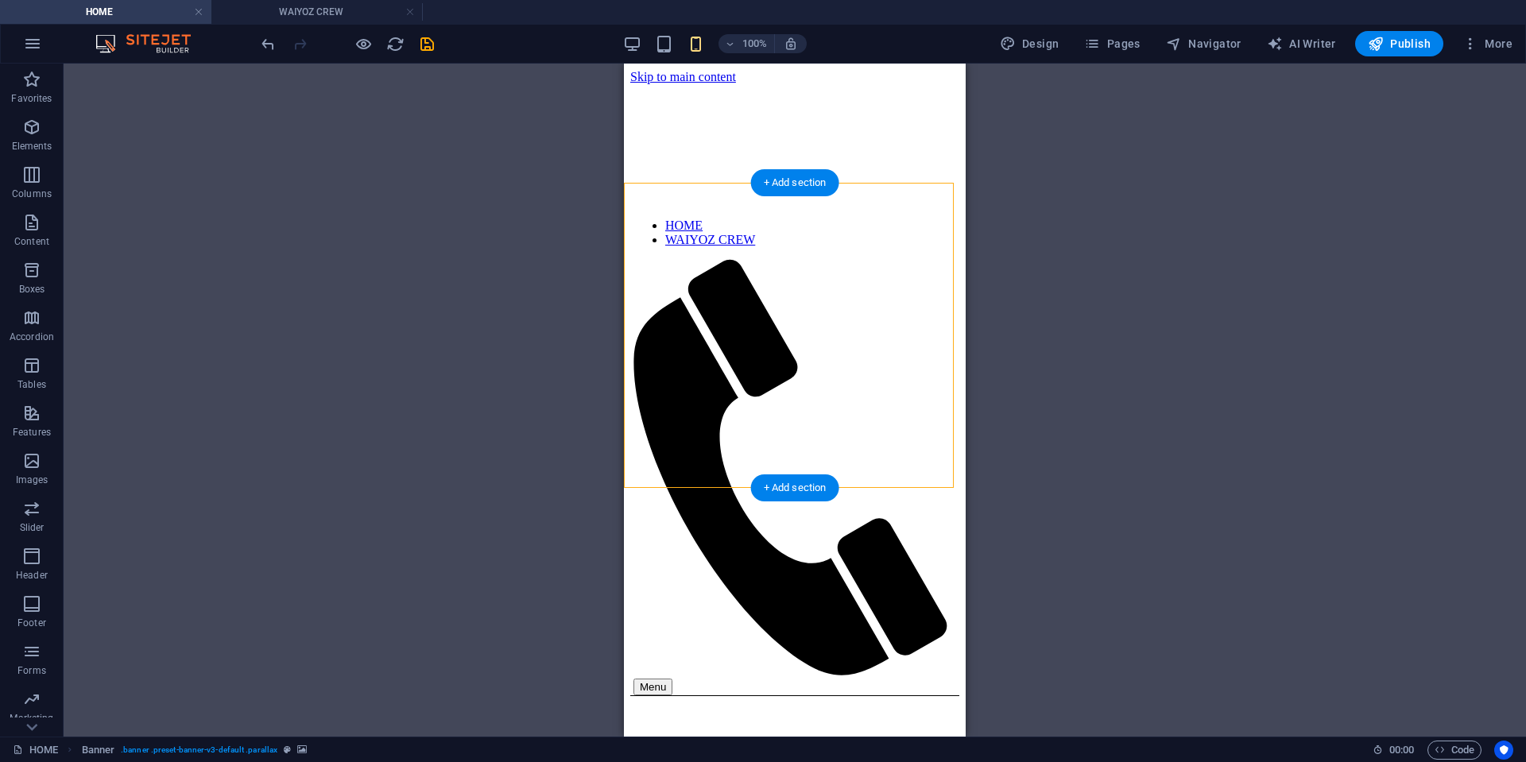
select select "vh"
select select "%"
select select "banner"
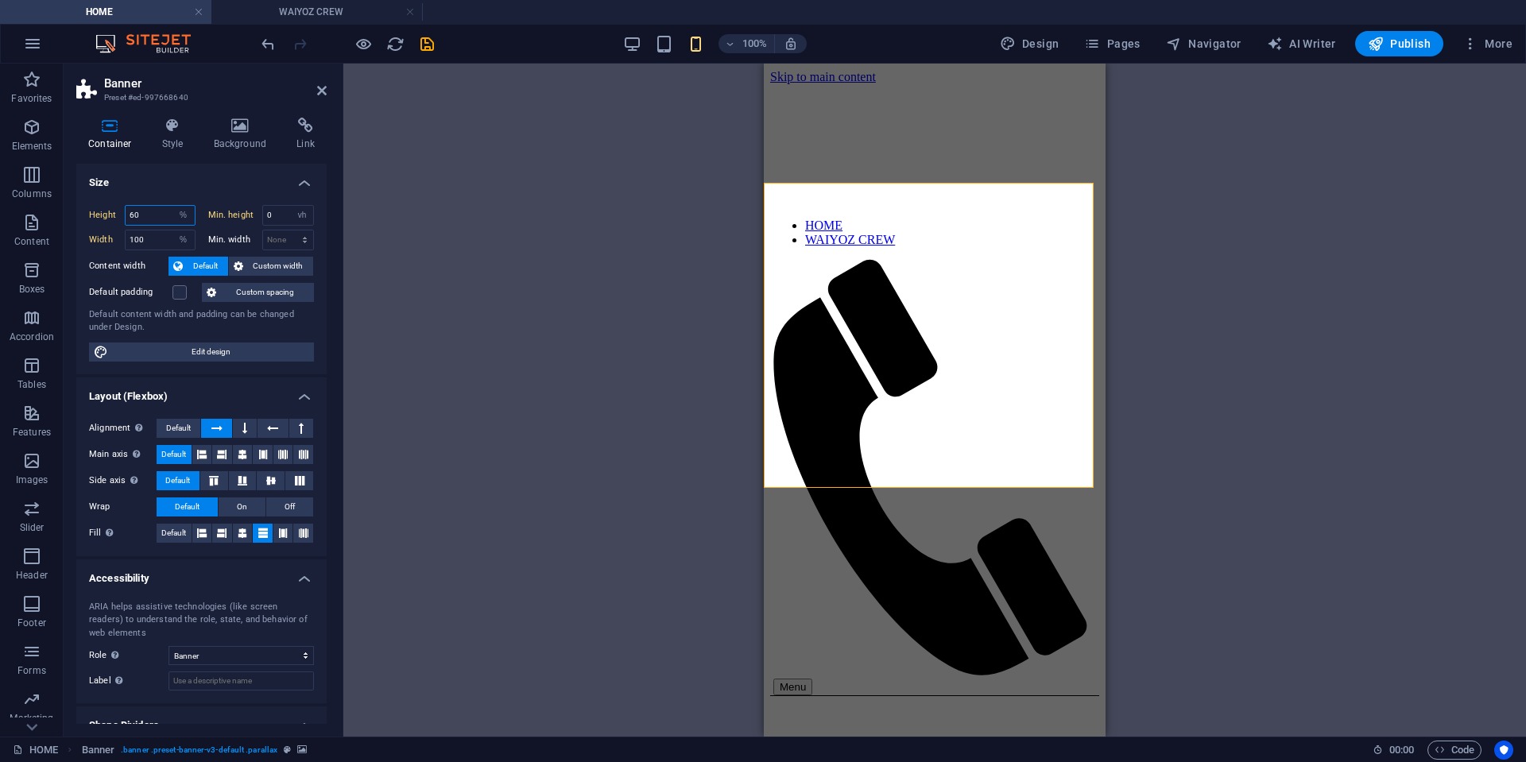
drag, startPoint x: 149, startPoint y: 216, endPoint x: 91, endPoint y: 215, distance: 58.0
click at [91, 215] on div "Height 60 Default px rem % vh vw" at bounding box center [142, 215] width 107 height 21
drag, startPoint x: 138, startPoint y: 215, endPoint x: 107, endPoint y: 215, distance: 31.0
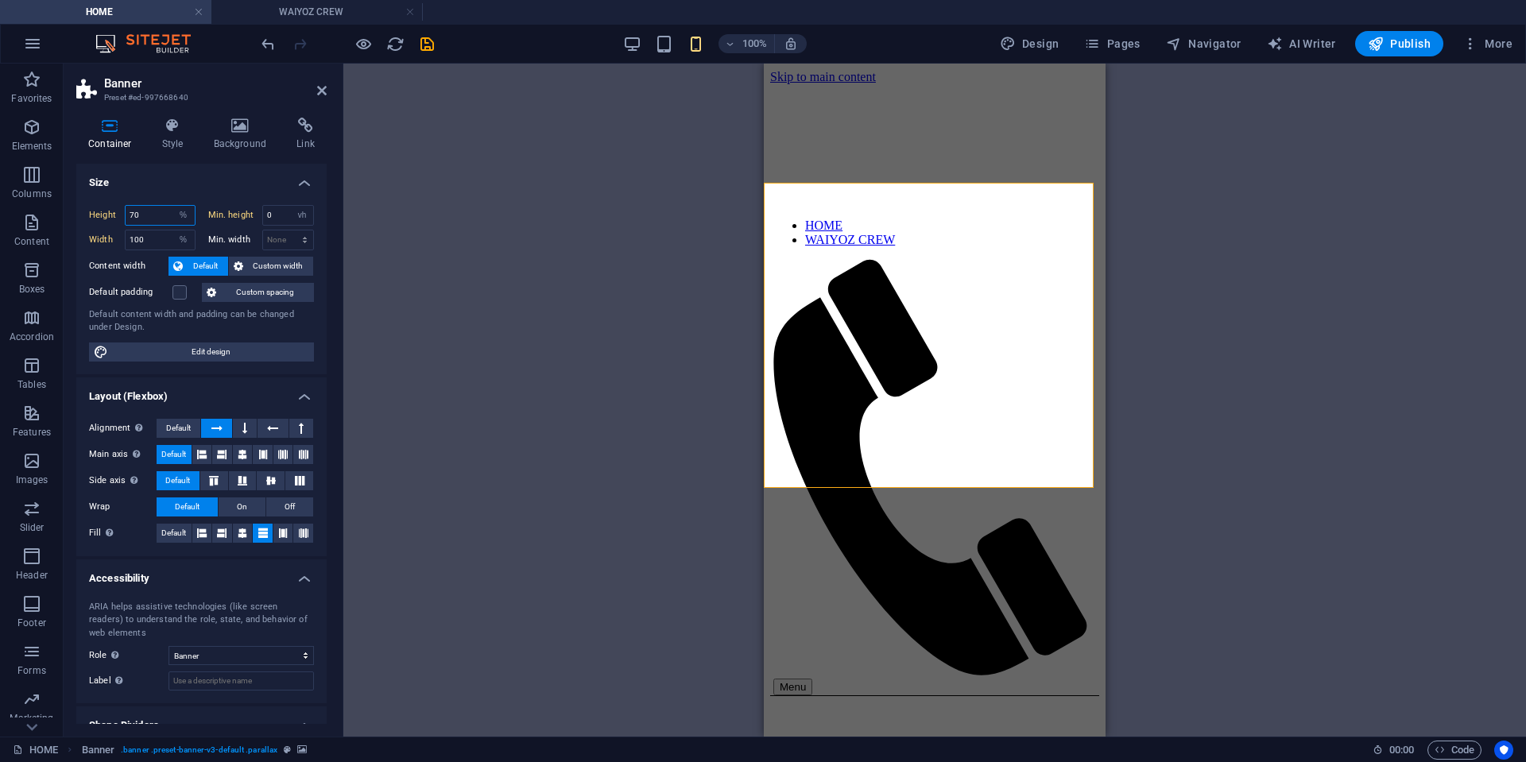
click at [107, 215] on div "Height 70 Default px rem % vh vw" at bounding box center [142, 215] width 107 height 21
type input "80"
drag, startPoint x: 281, startPoint y: 215, endPoint x: 199, endPoint y: 214, distance: 82.7
click at [199, 214] on div "Height 80 Default px rem % vh vw Min. height 0 None px rem % vh vw" at bounding box center [201, 217] width 225 height 25
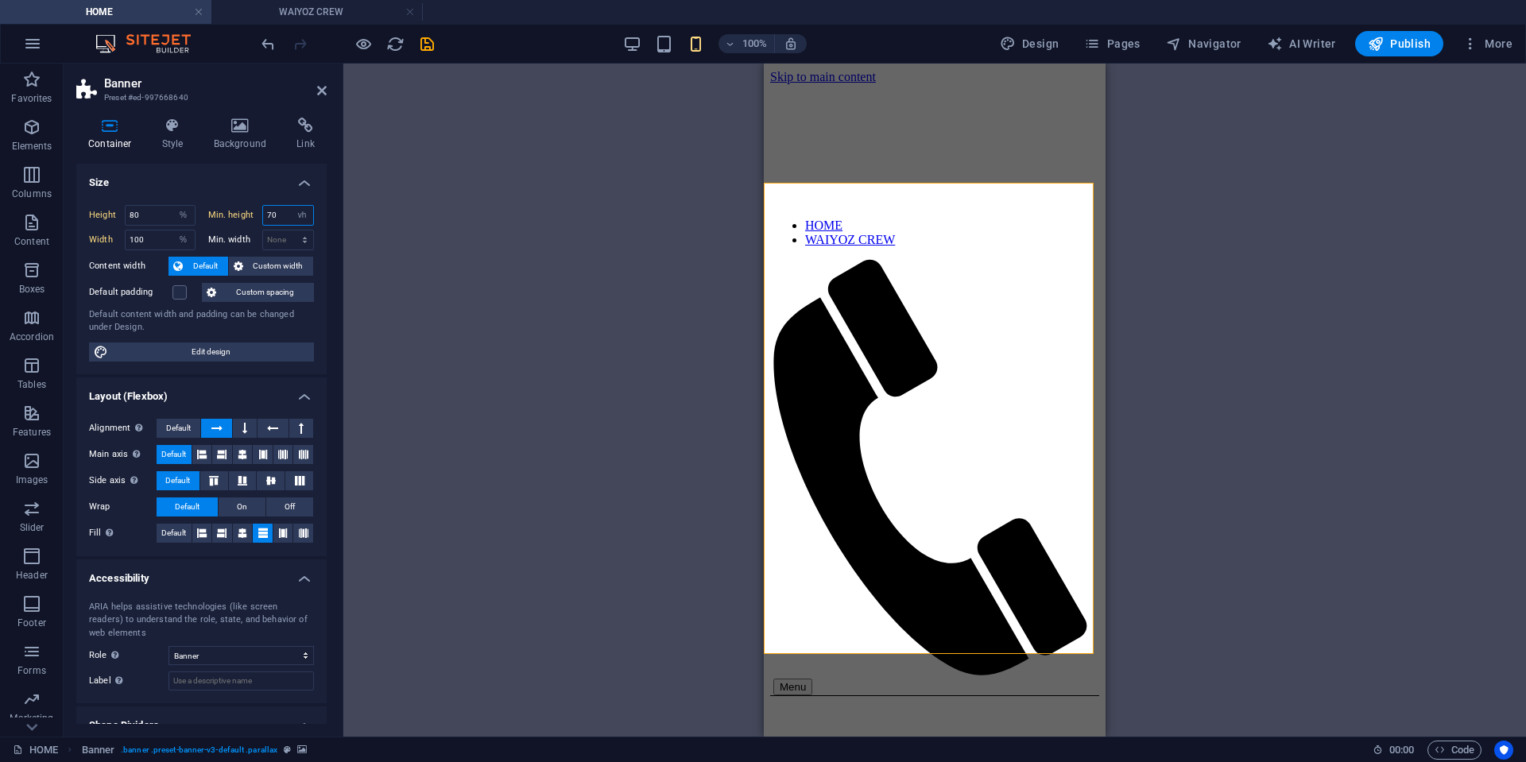
drag, startPoint x: 282, startPoint y: 216, endPoint x: 223, endPoint y: 214, distance: 59.7
click at [223, 214] on div "Min. height 70 None px rem % vh vw" at bounding box center [261, 215] width 107 height 21
type input "60"
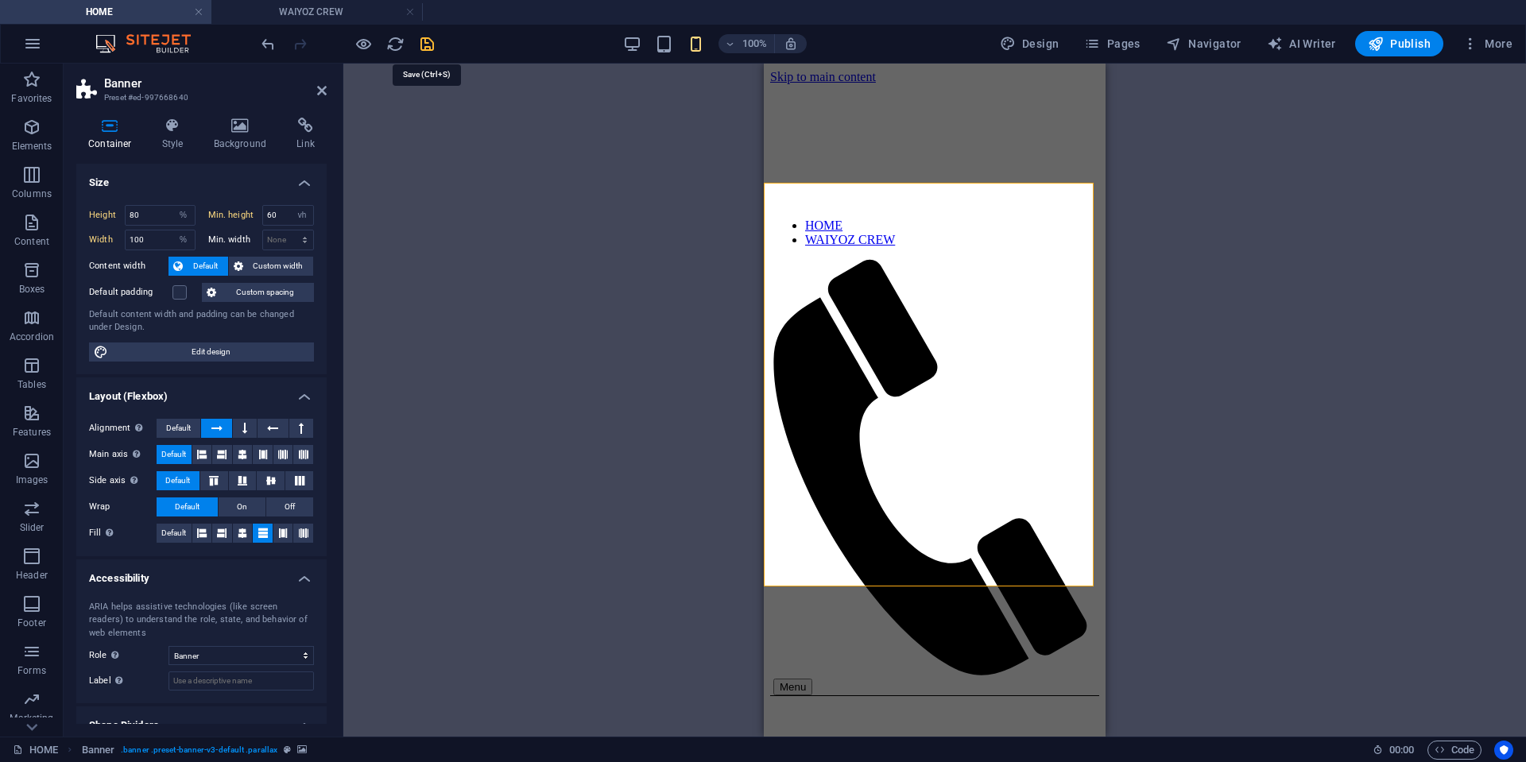
click at [430, 41] on icon "save" at bounding box center [427, 44] width 18 height 18
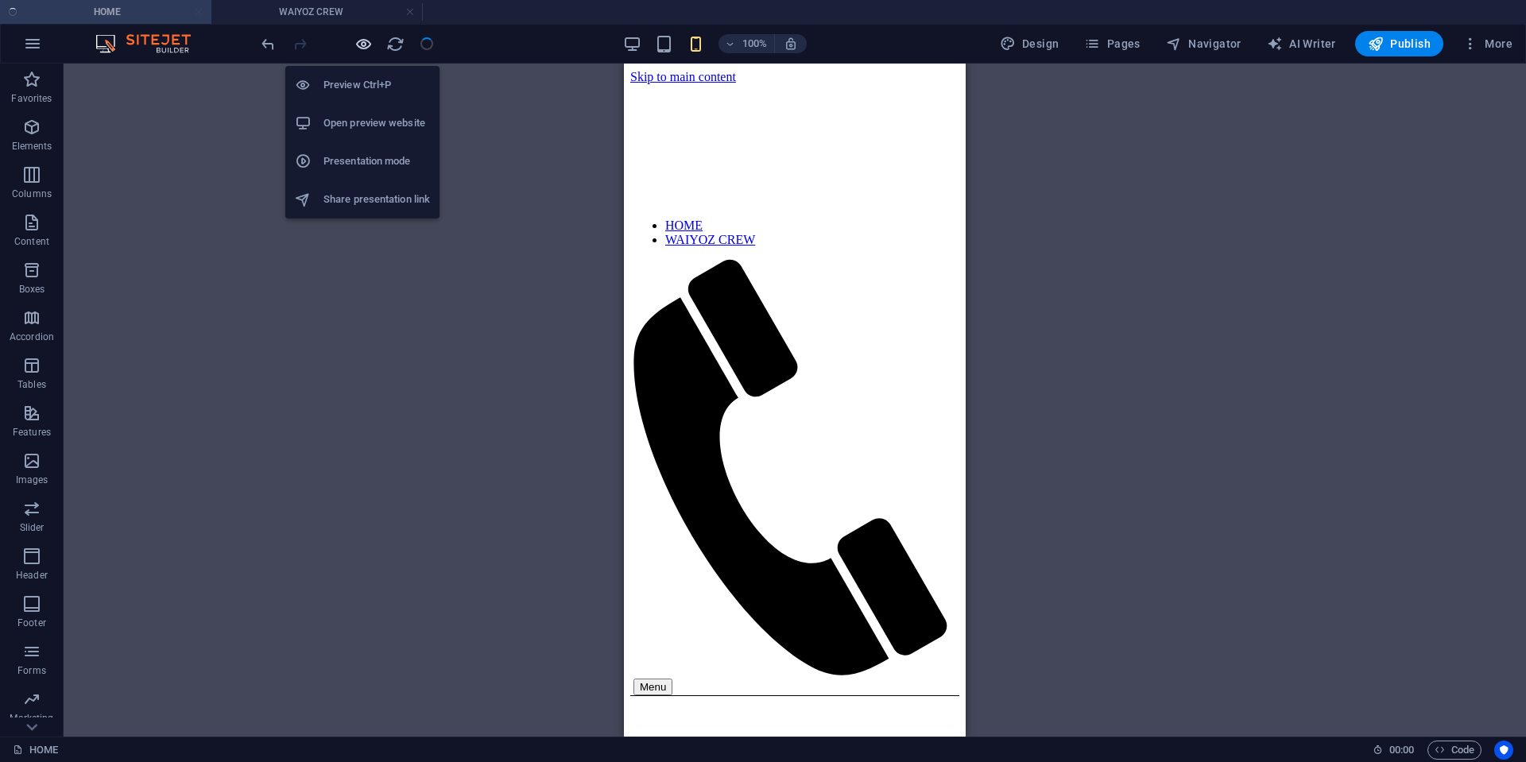
click at [363, 46] on icon "button" at bounding box center [364, 44] width 18 height 18
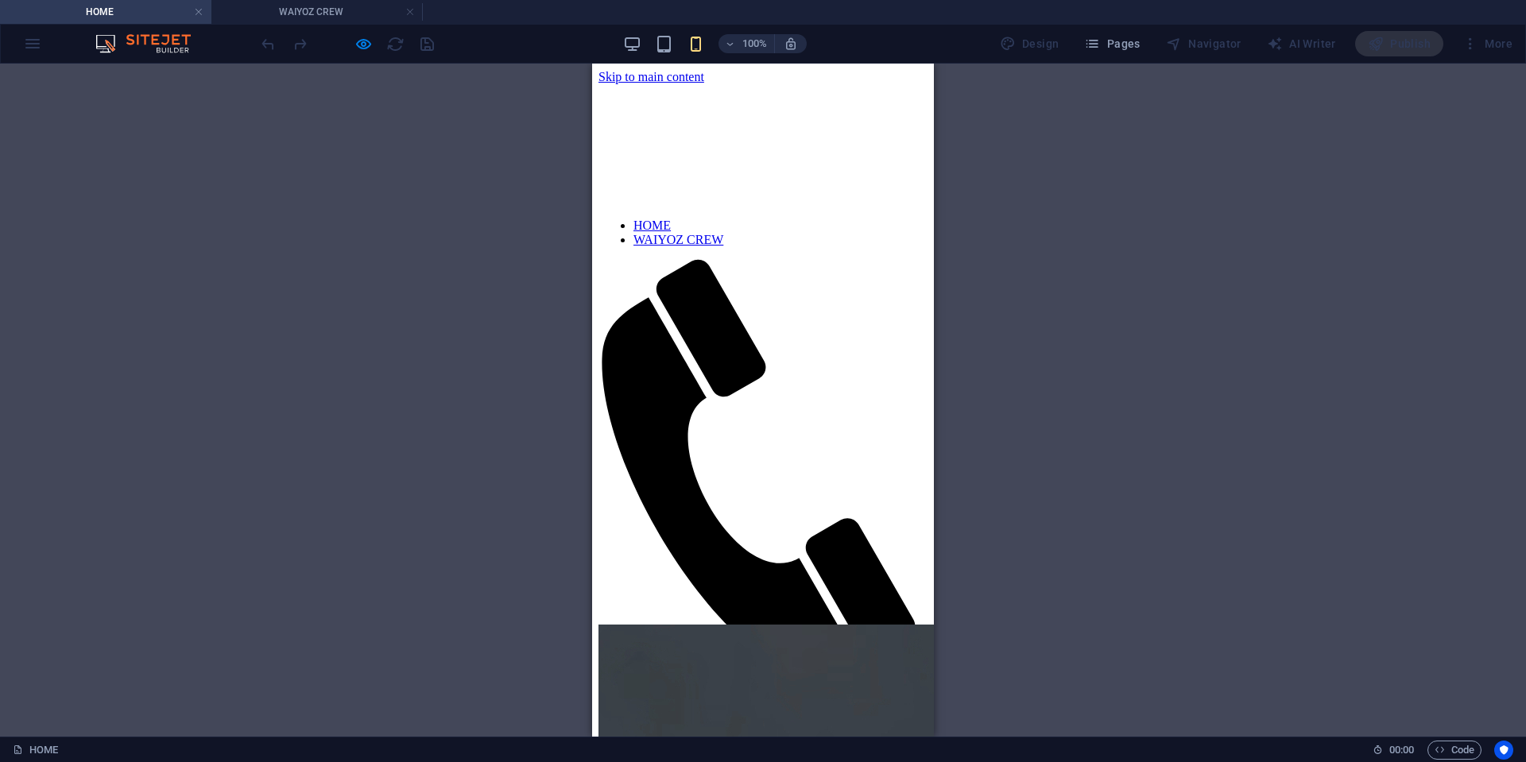
click at [909, 679] on div "Menu" at bounding box center [765, 687] width 326 height 17
click at [641, 679] on button "Menu" at bounding box center [621, 687] width 39 height 17
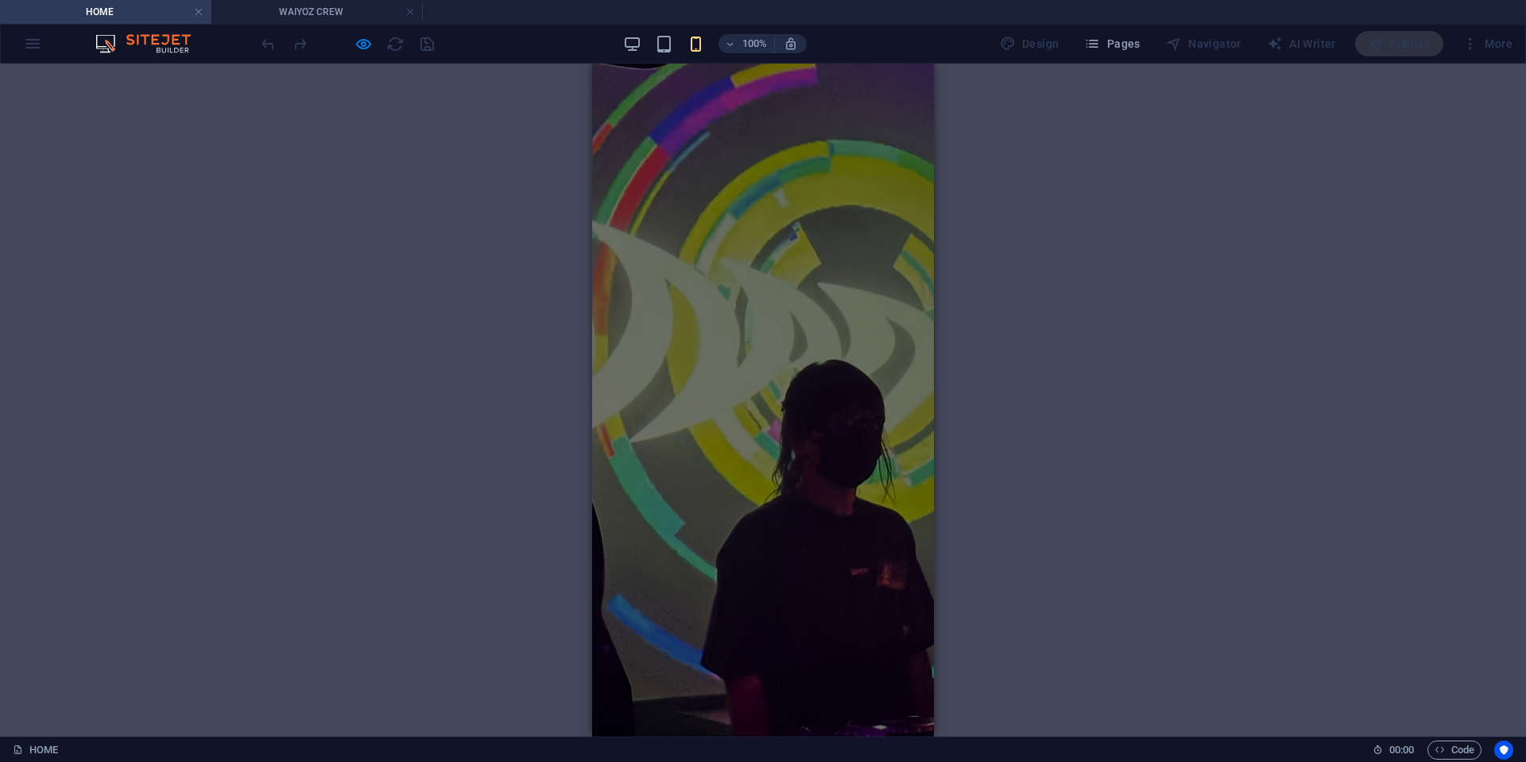
scroll to position [1503, 0]
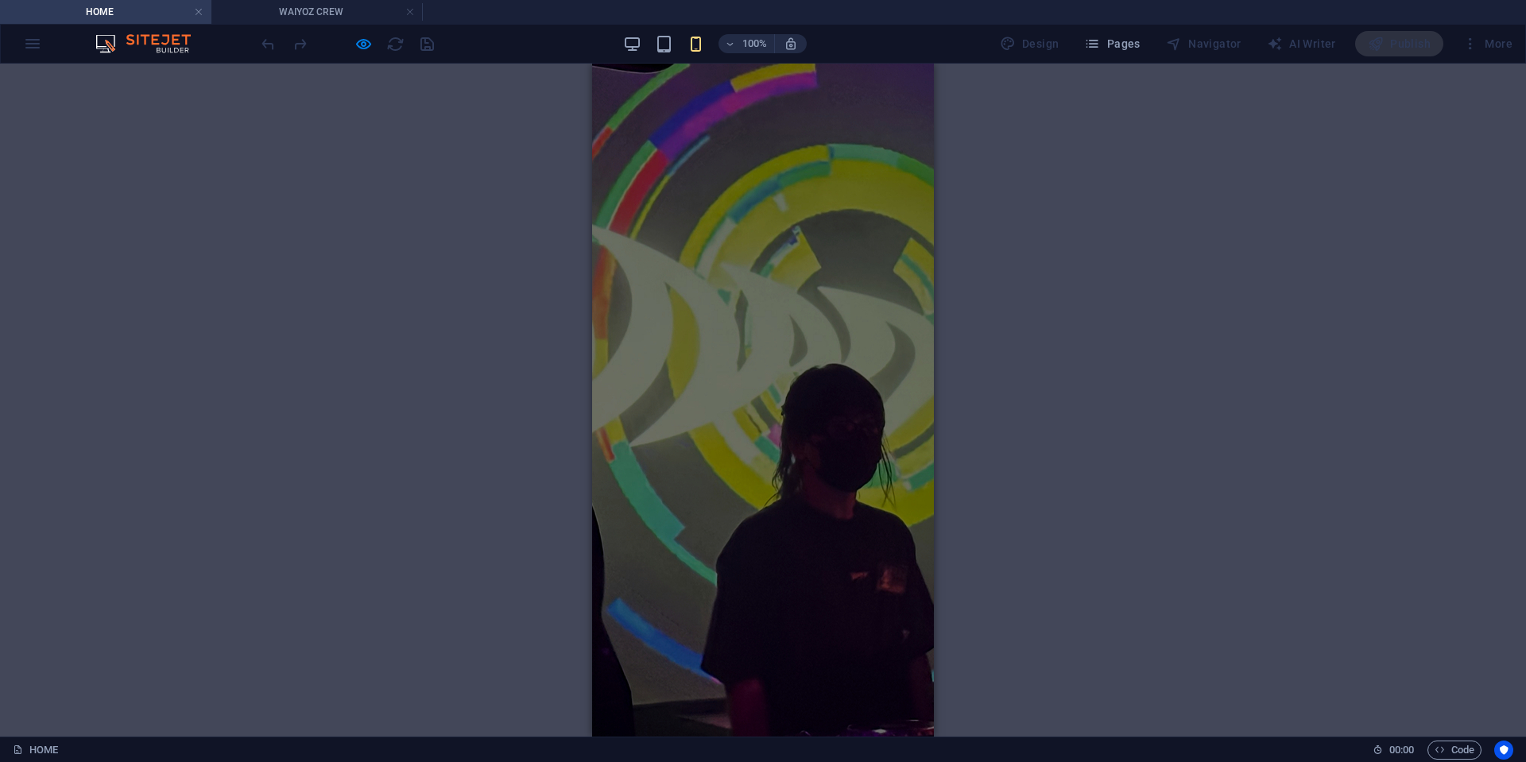
scroll to position [1522, 0]
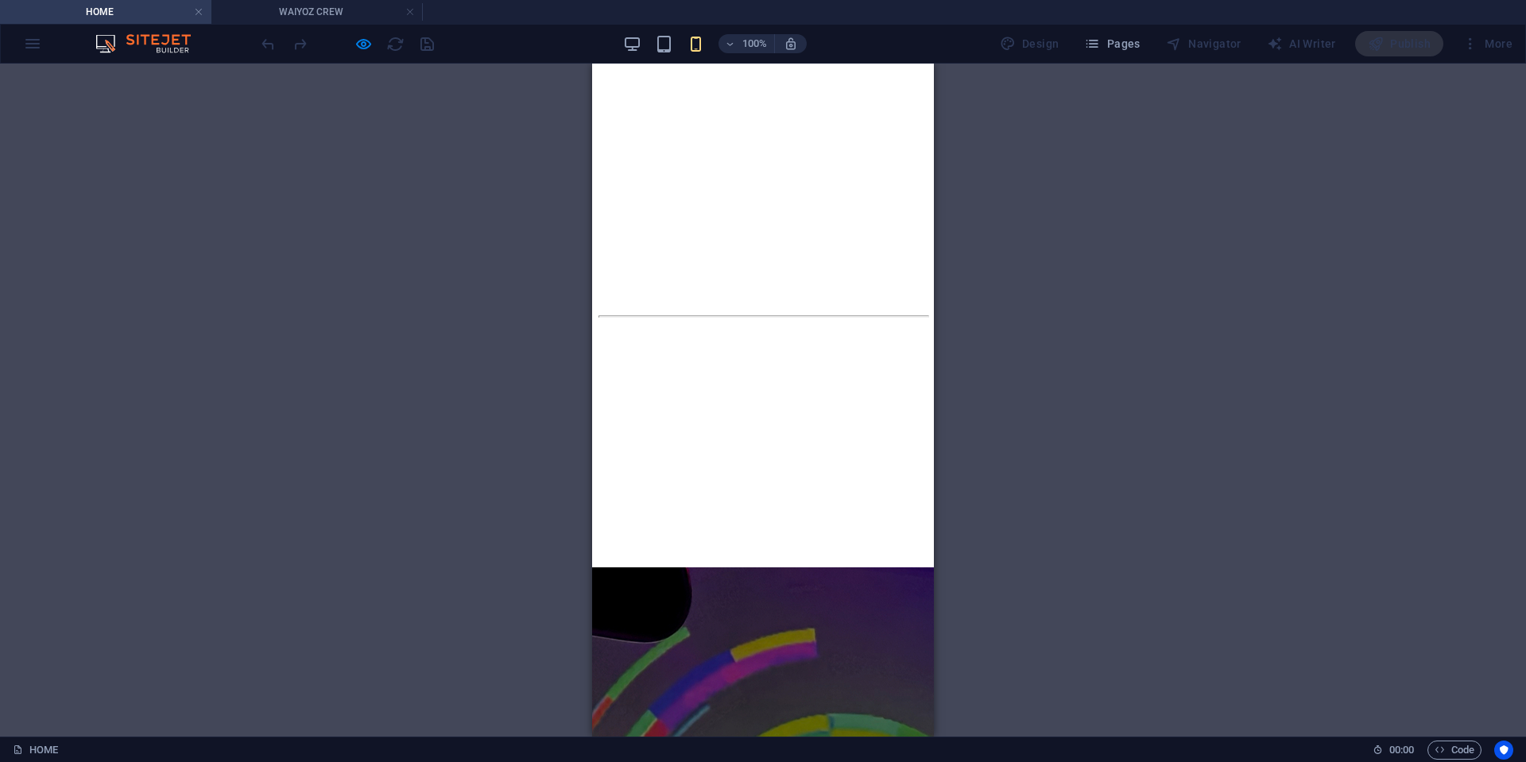
scroll to position [1026, 0]
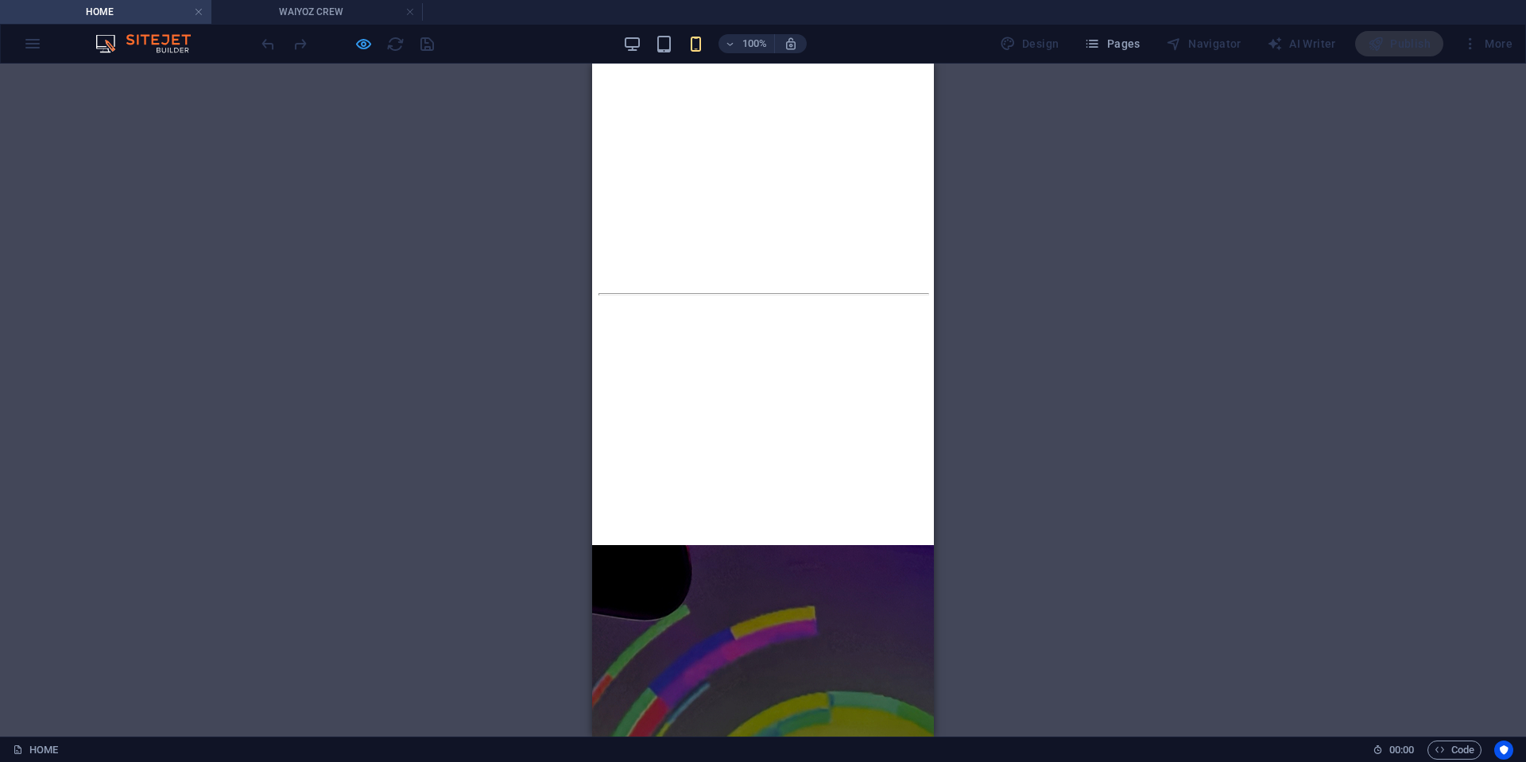
scroll to position [947, 0]
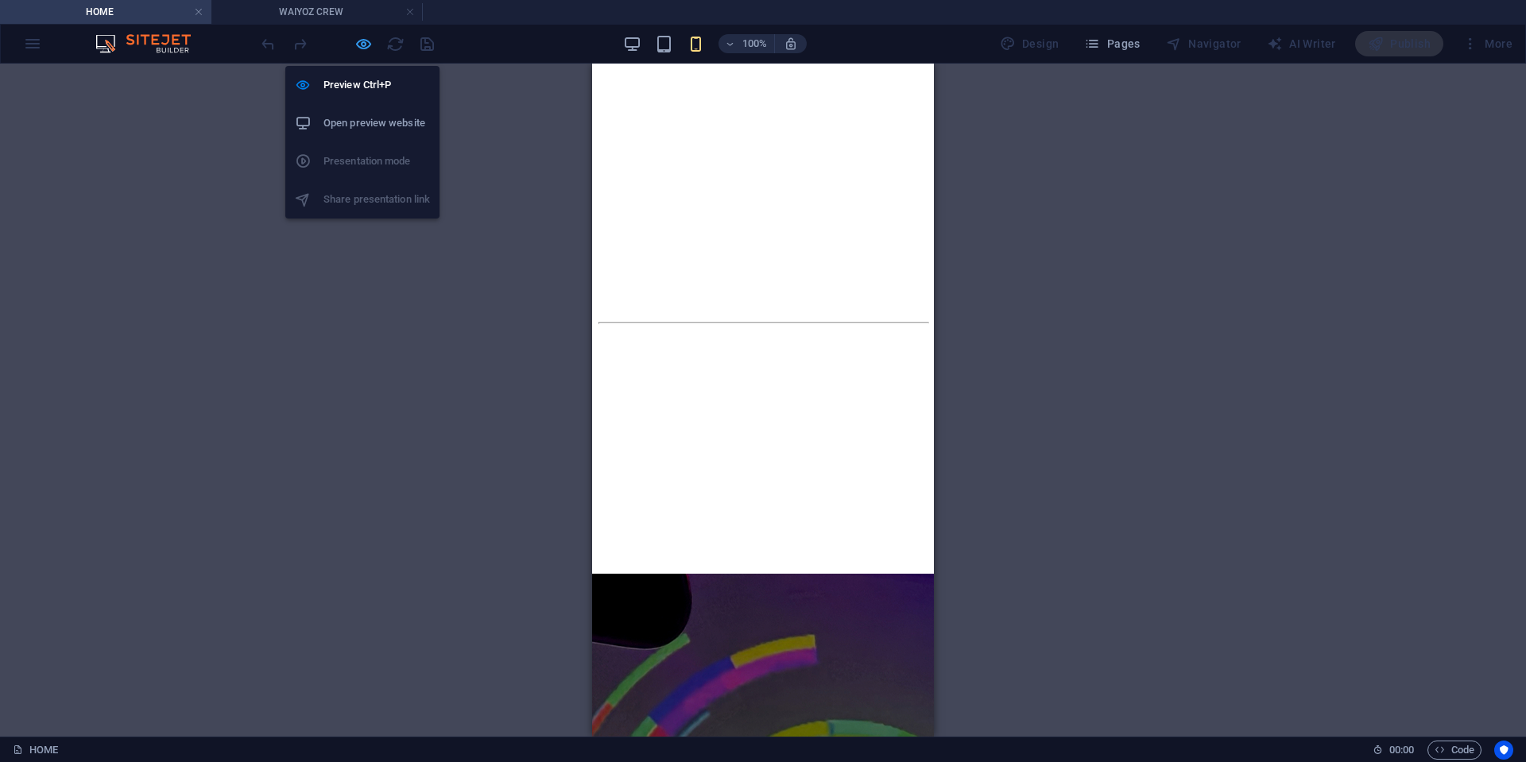
click at [365, 45] on icon "button" at bounding box center [364, 44] width 18 height 18
